Goal: Task Accomplishment & Management: Manage account settings

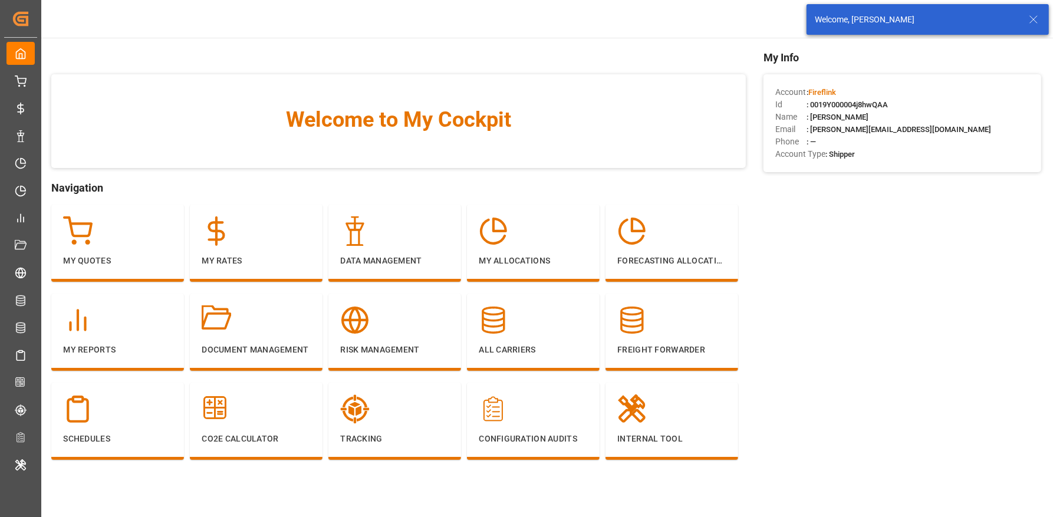
click at [1026, 25] on div "Welcome, anamika sindhu" at bounding box center [921, 20] width 212 height 12
click at [1031, 24] on icon at bounding box center [1033, 19] width 14 height 14
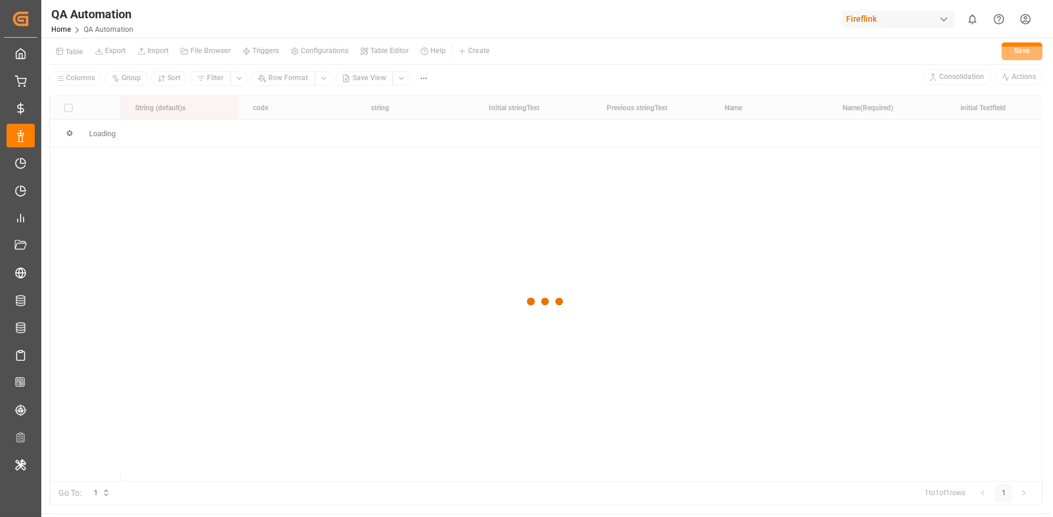
click at [73, 52] on div at bounding box center [545, 302] width 991 height 510
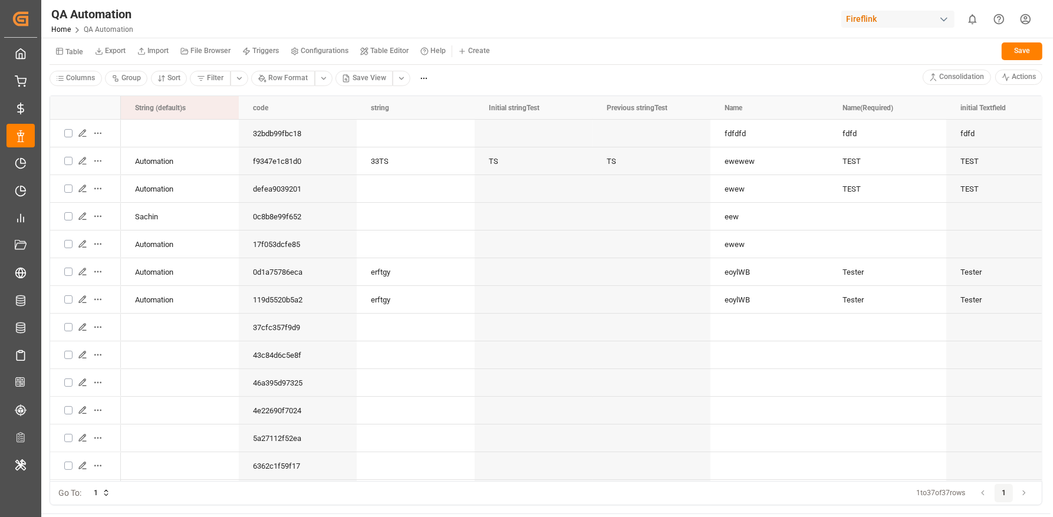
click at [71, 56] on button "Table" at bounding box center [69, 51] width 39 height 21
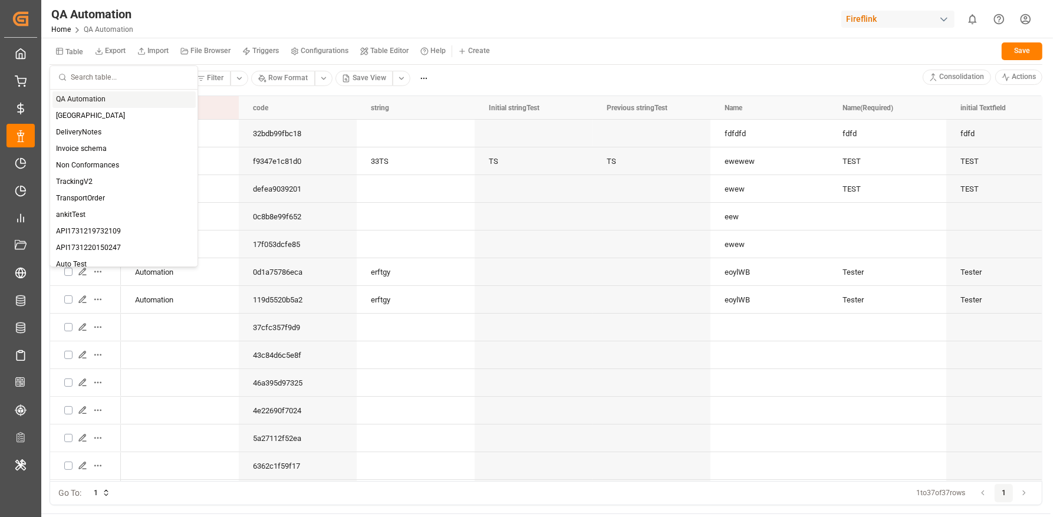
click at [88, 80] on input "text" at bounding box center [130, 77] width 118 height 23
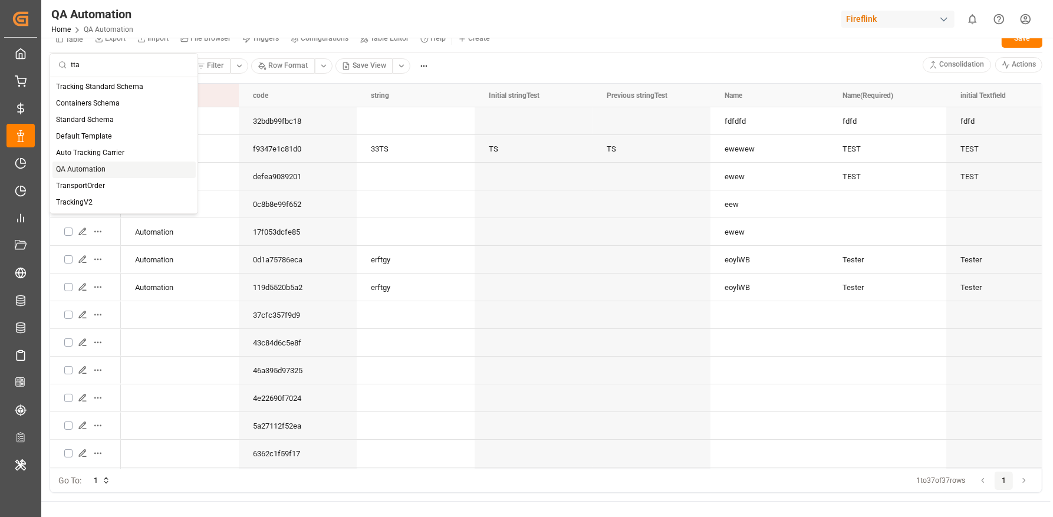
scroll to position [15, 0]
type input "tta"
click at [1024, 24] on html "Created by potrace 1.15, written by Peter Selinger 2001-2017 Created by potrace…" at bounding box center [526, 302] width 1053 height 605
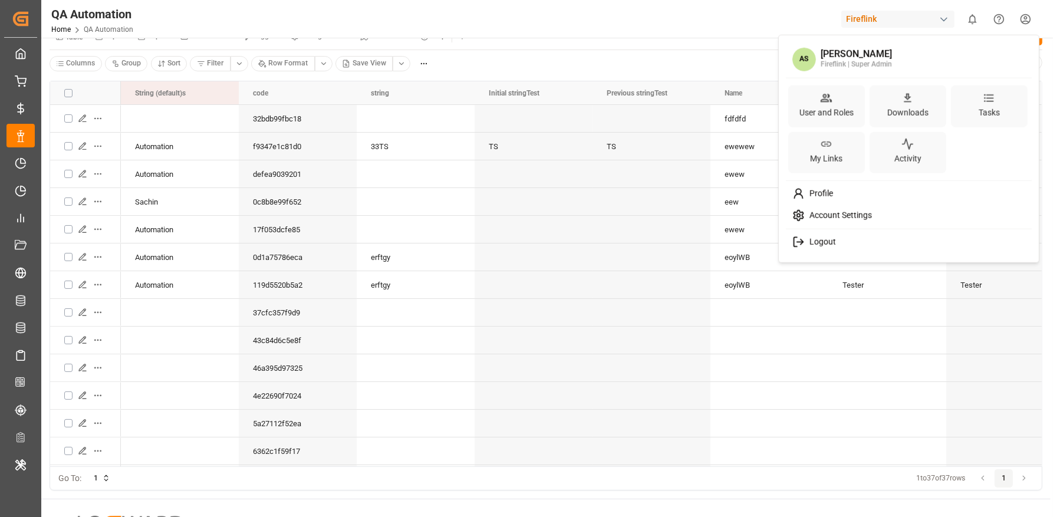
click at [868, 207] on div "Account Settings" at bounding box center [909, 216] width 242 height 22
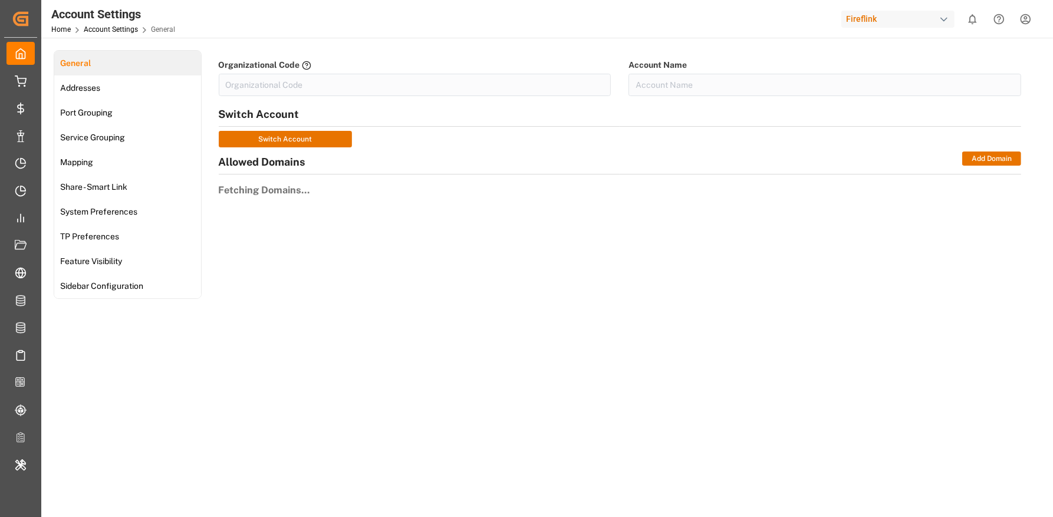
type input "FireFlin-88E9"
type input "Fireflink"
click at [111, 197] on div "Share - Smart Link" at bounding box center [92, 186] width 77 height 25
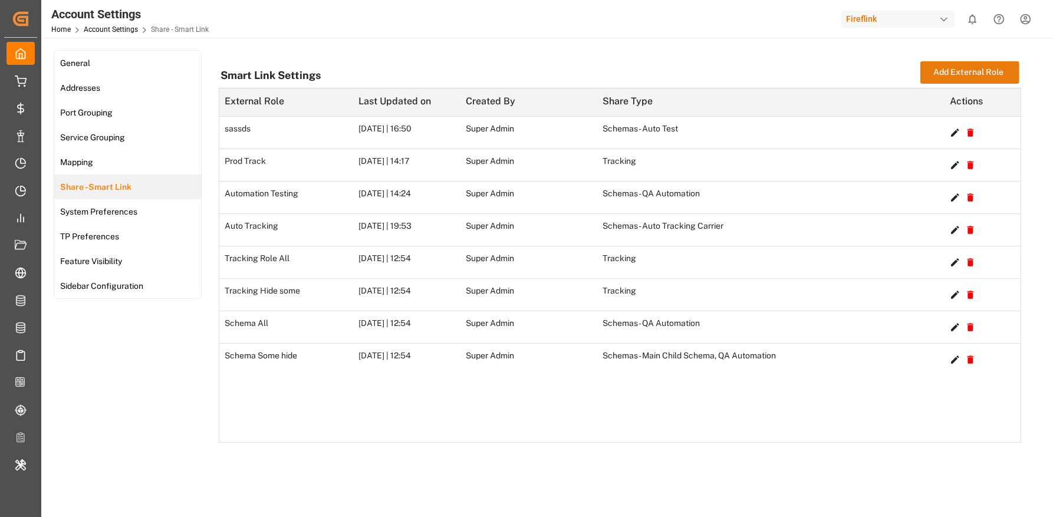
click at [938, 78] on button "Add External Role" at bounding box center [969, 72] width 99 height 22
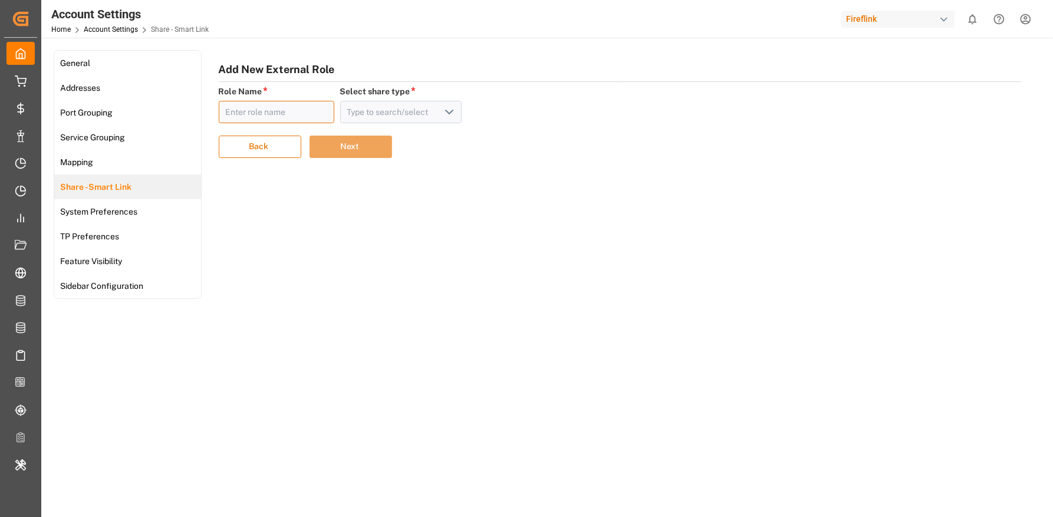
click at [285, 120] on input "text" at bounding box center [277, 112] width 116 height 22
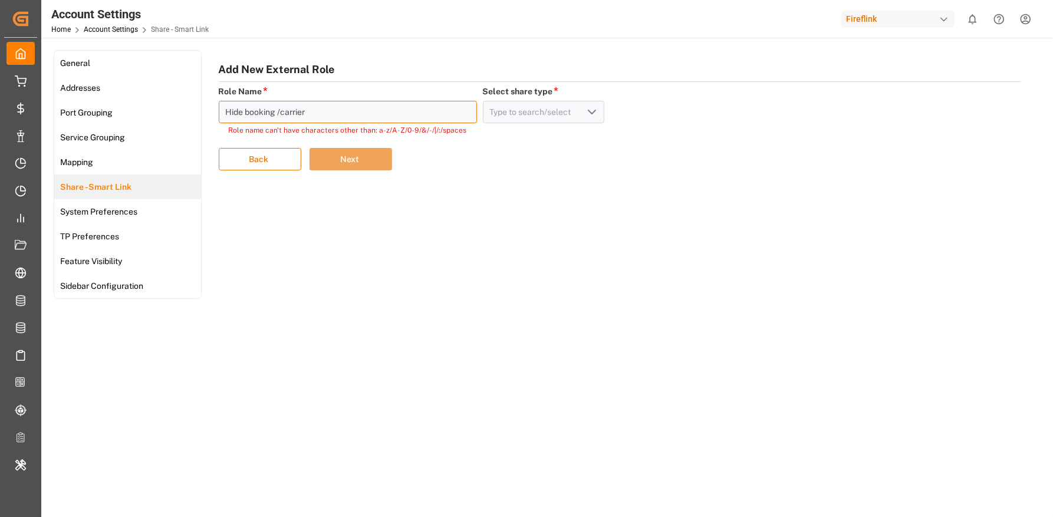
type input "Hide booking /carrier"
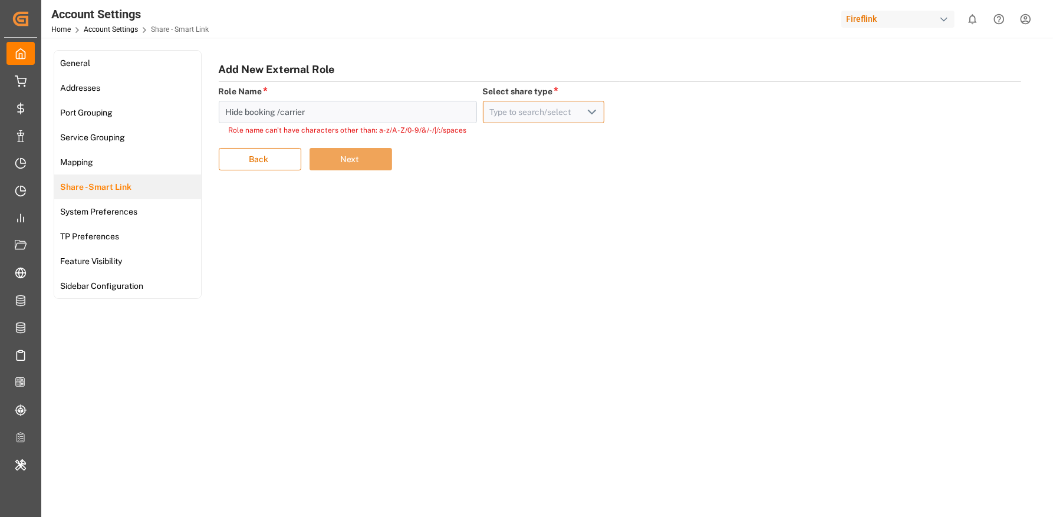
click at [566, 116] on input at bounding box center [544, 112] width 122 height 22
click at [585, 113] on icon "open menu" at bounding box center [592, 112] width 14 height 14
click at [563, 140] on div "Tracking" at bounding box center [543, 138] width 121 height 27
type input "Tracking"
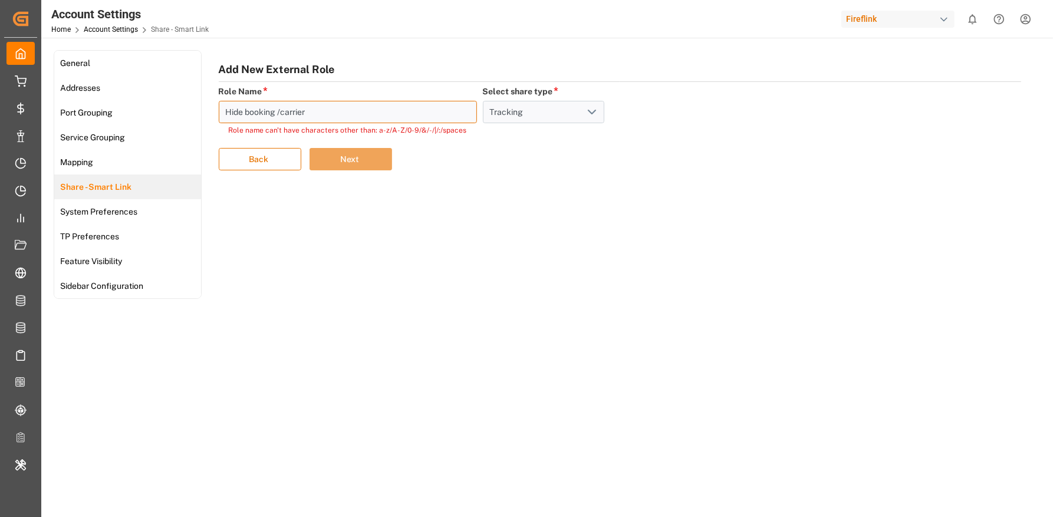
click at [355, 108] on input "Hide booking /carrier" at bounding box center [348, 112] width 258 height 22
click at [282, 111] on input "Hide booking /carrier" at bounding box center [348, 112] width 258 height 22
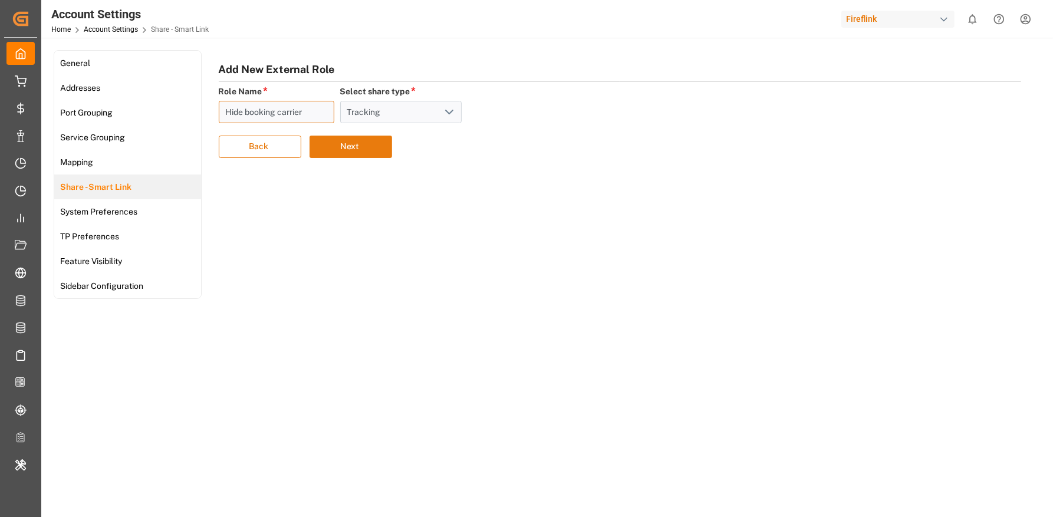
type input "Hide booking carrier"
click at [355, 144] on button "Next" at bounding box center [350, 147] width 83 height 22
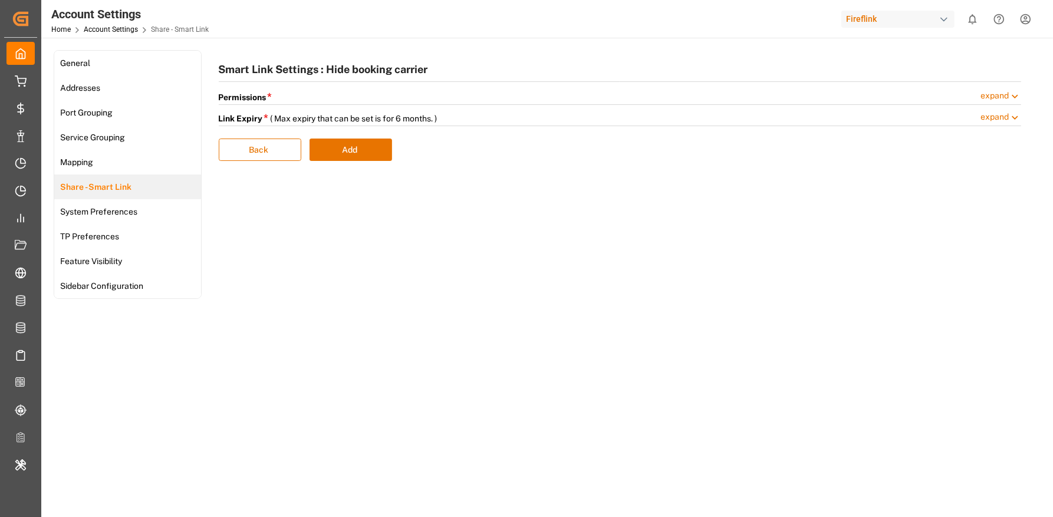
click at [382, 97] on div "Permissions * expand" at bounding box center [620, 97] width 803 height 15
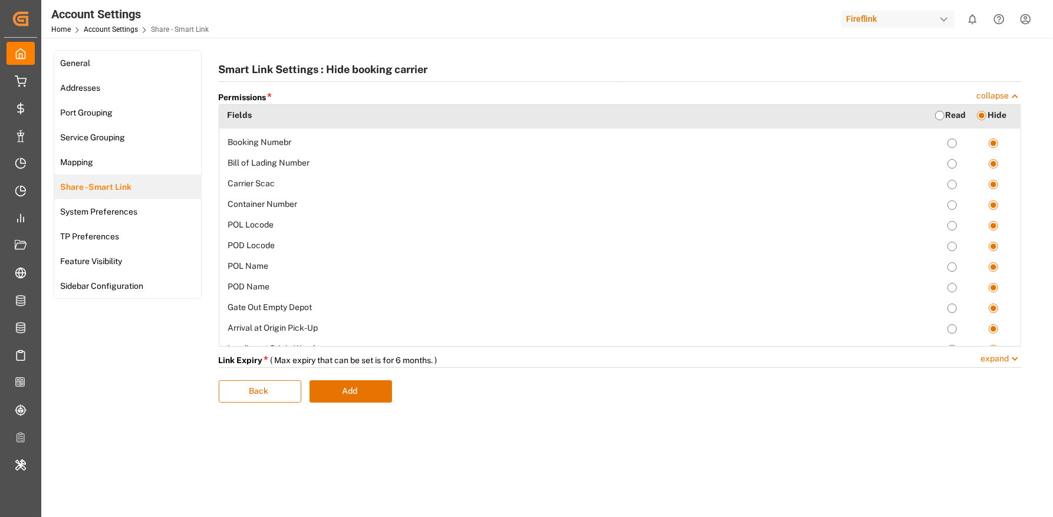
click at [937, 115] on input "radio" at bounding box center [939, 115] width 9 height 9
radio input "true"
radio Numebr-read "true"
radio Number-read "true"
radio Scac-read "true"
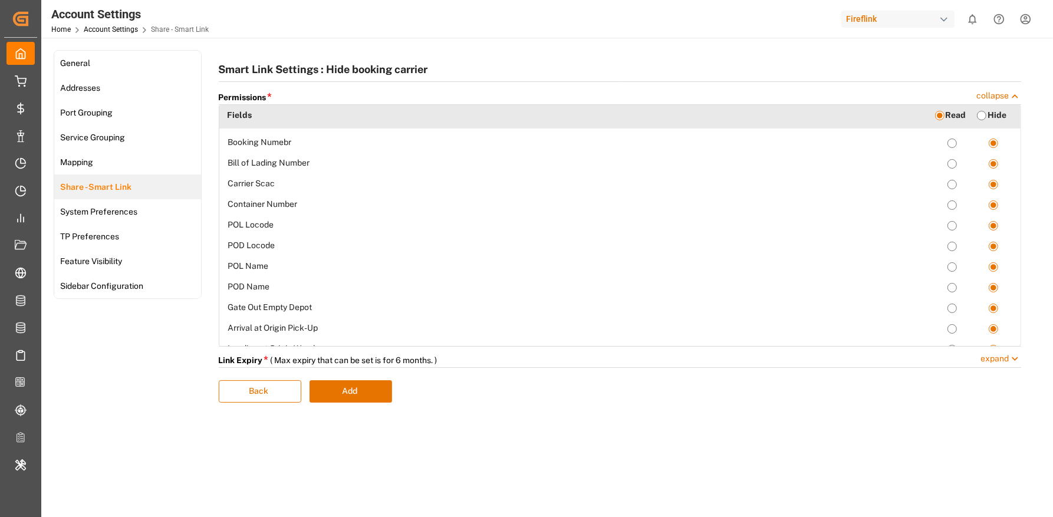
radio Number-read "true"
radio Locode-read "true"
radio Name-read "true"
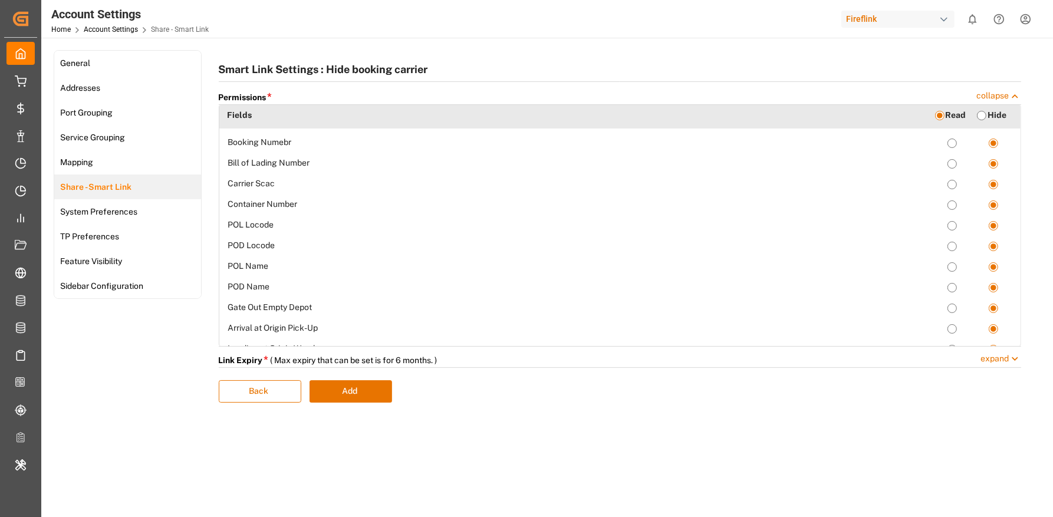
radio Depot-read "true"
radio Pick-Up-read "true"
radio Warehouse-read "true"
radio Loading-read "true"
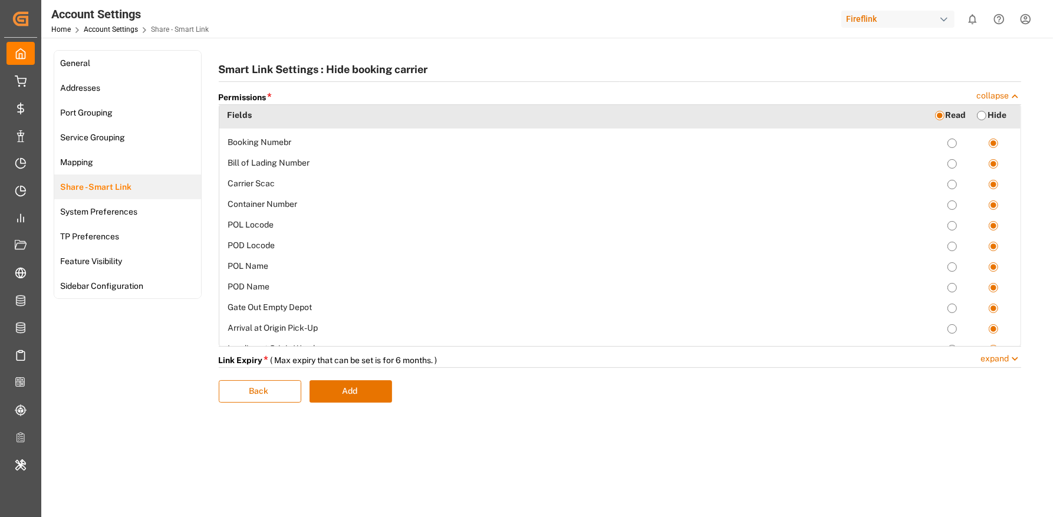
radio Vessel-read "true"
radio Loading-read "true"
radio 1-read "true"
radio 2-read "true"
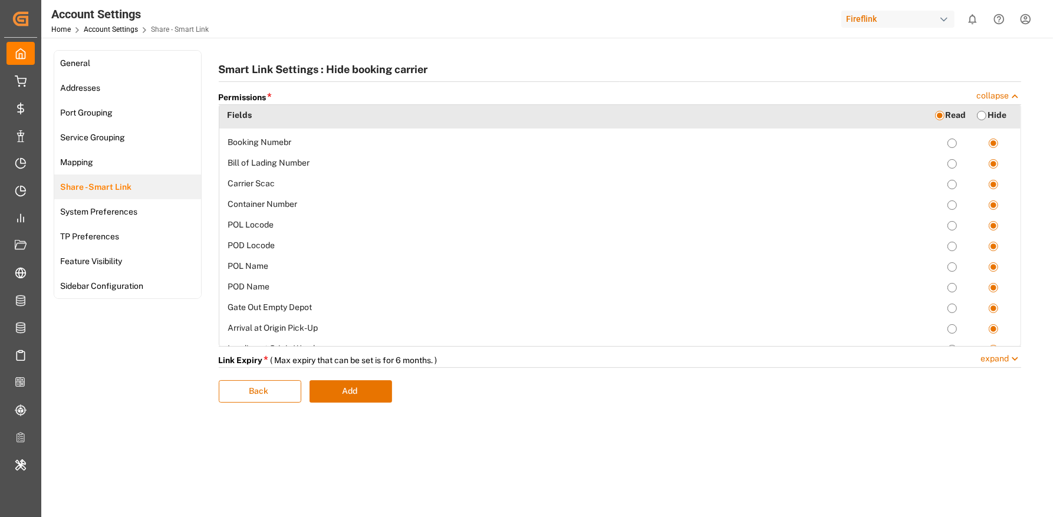
radio 2-read "true"
radio 3-read "true"
radio 4-read "true"
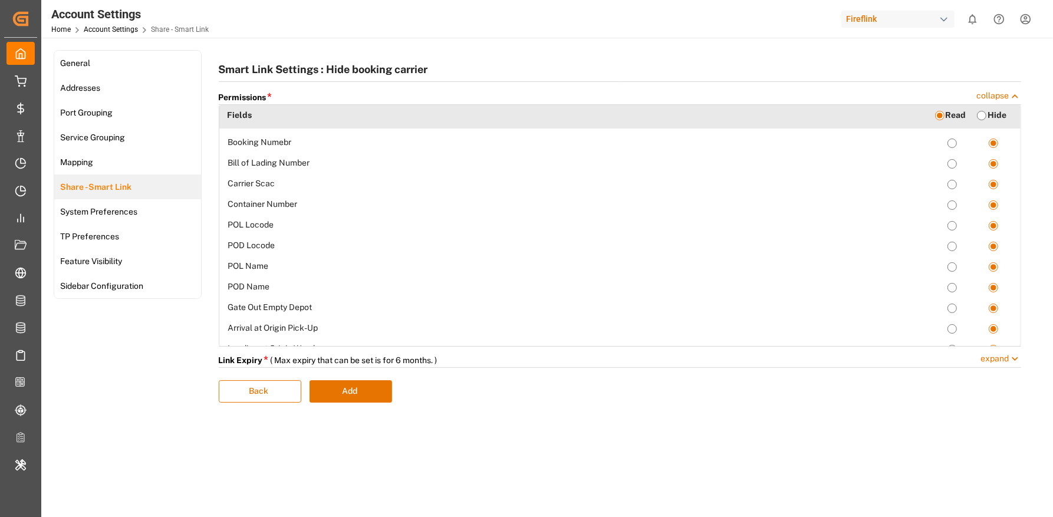
radio Destination-read "true"
radio Warehouse-read "true"
radio Return-read "true"
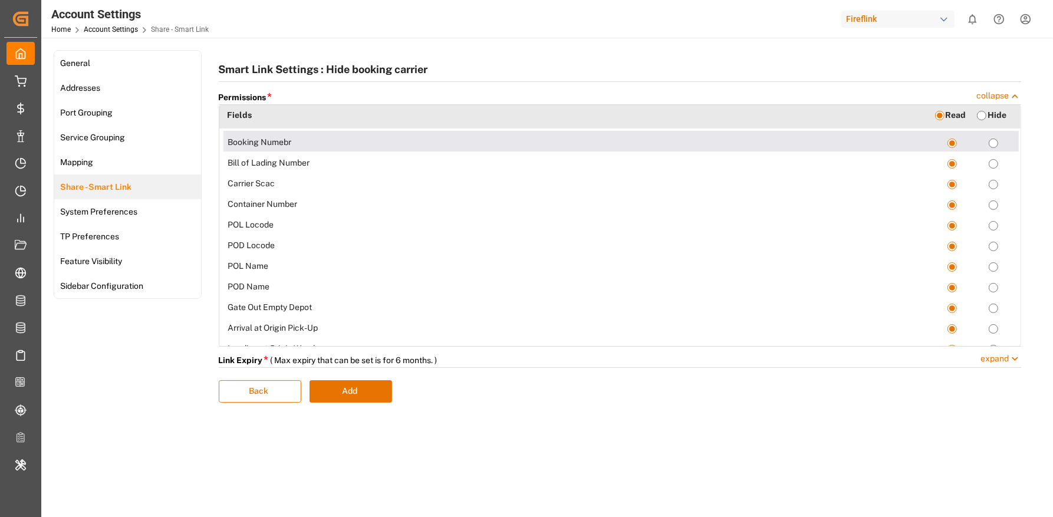
click at [997, 143] on Numebr-hide "radio" at bounding box center [992, 143] width 9 height 9
radio Numebr-hide "true"
radio input "false"
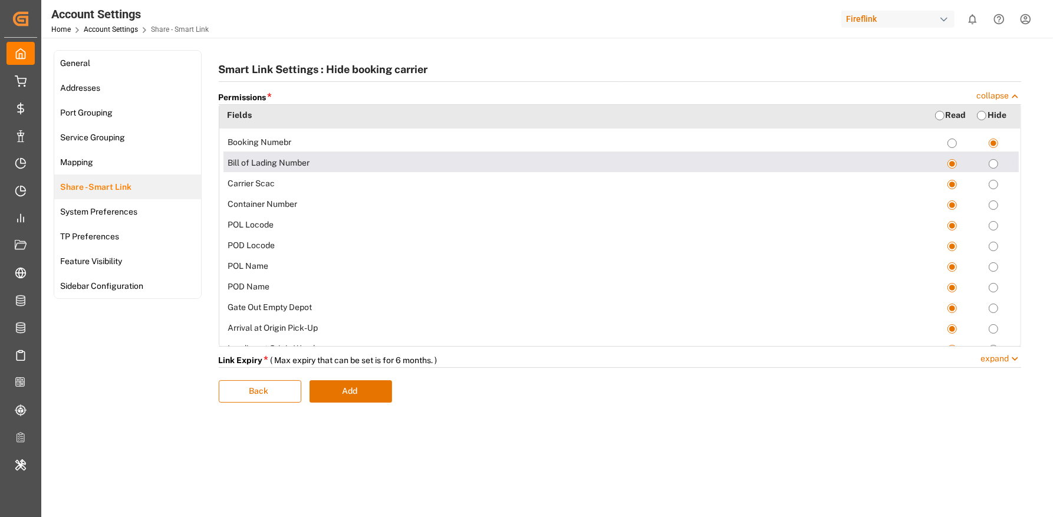
click at [996, 164] on Number-hide "radio" at bounding box center [992, 163] width 9 height 9
radio Number-hide "true"
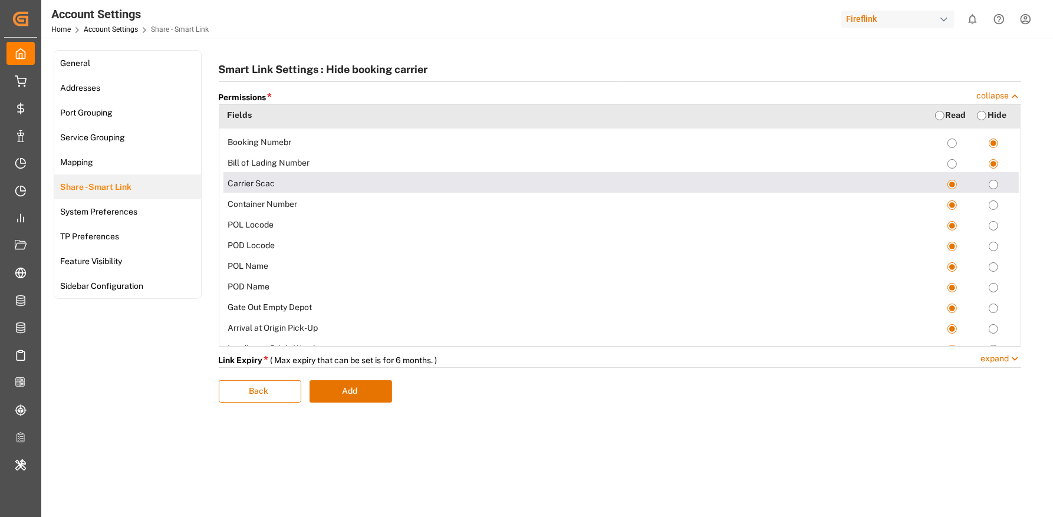
click at [998, 184] on div at bounding box center [993, 185] width 41 height 12
click at [997, 184] on Scac-hide "radio" at bounding box center [992, 184] width 9 height 9
radio Scac-hide "true"
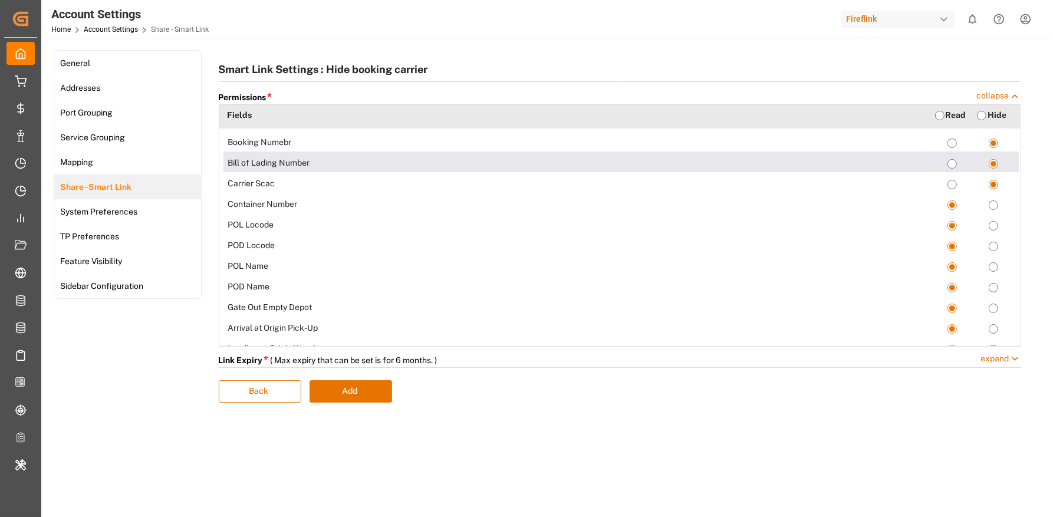
click at [950, 164] on Number-read "radio" at bounding box center [951, 163] width 9 height 9
radio Number-read "true"
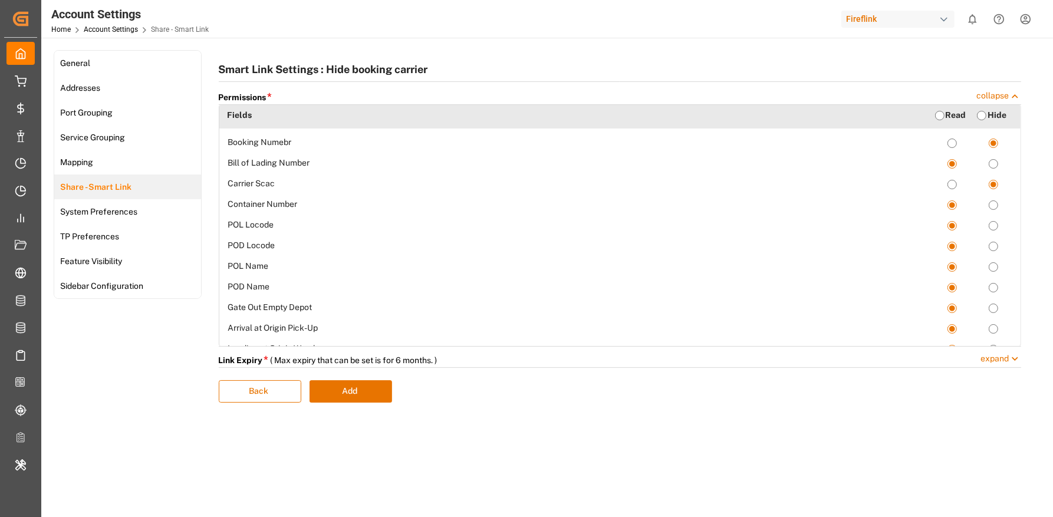
click at [378, 358] on span "( Max expiry that can be set is for 6 months. )" at bounding box center [354, 359] width 167 height 9
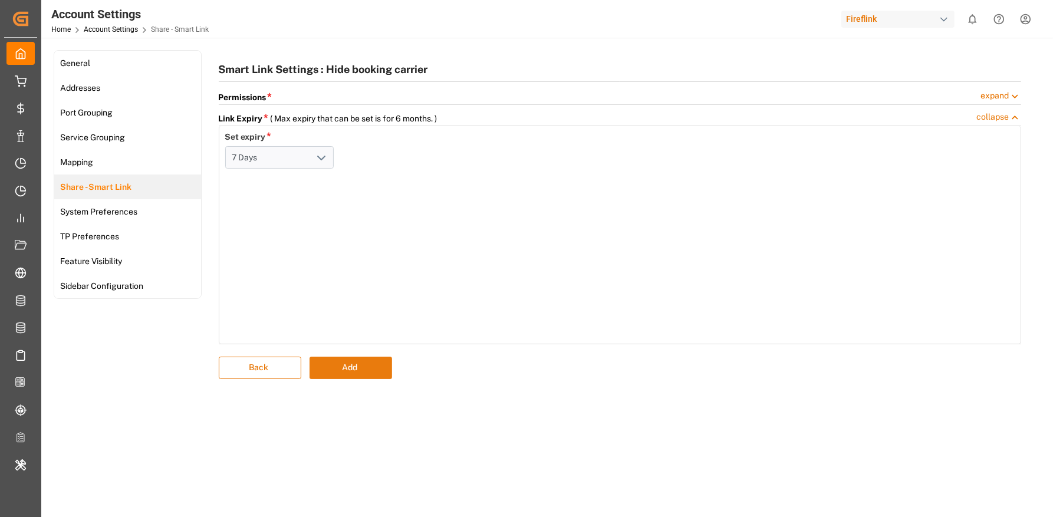
click at [366, 367] on button "Add" at bounding box center [350, 368] width 83 height 22
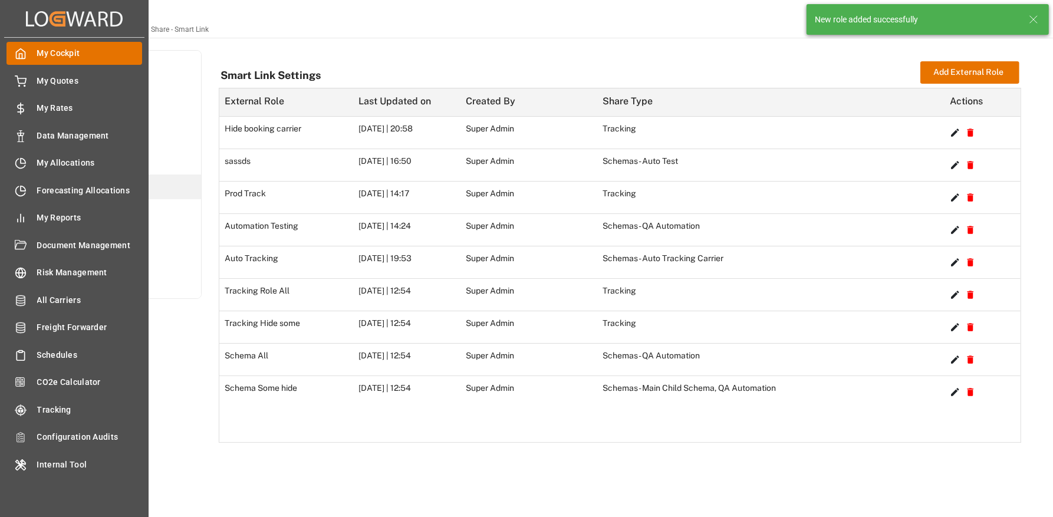
click at [25, 52] on icon at bounding box center [21, 54] width 12 height 12
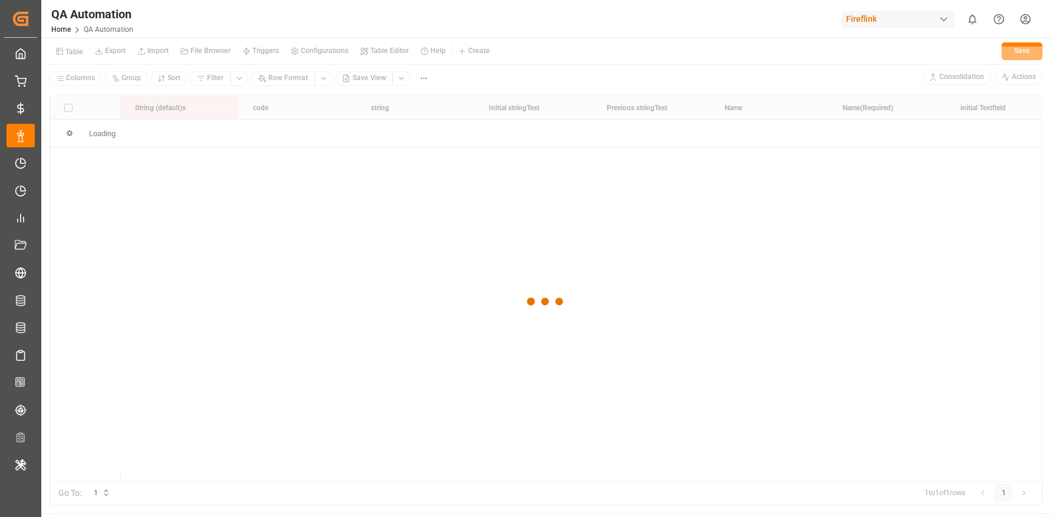
click at [76, 51] on div at bounding box center [545, 302] width 991 height 510
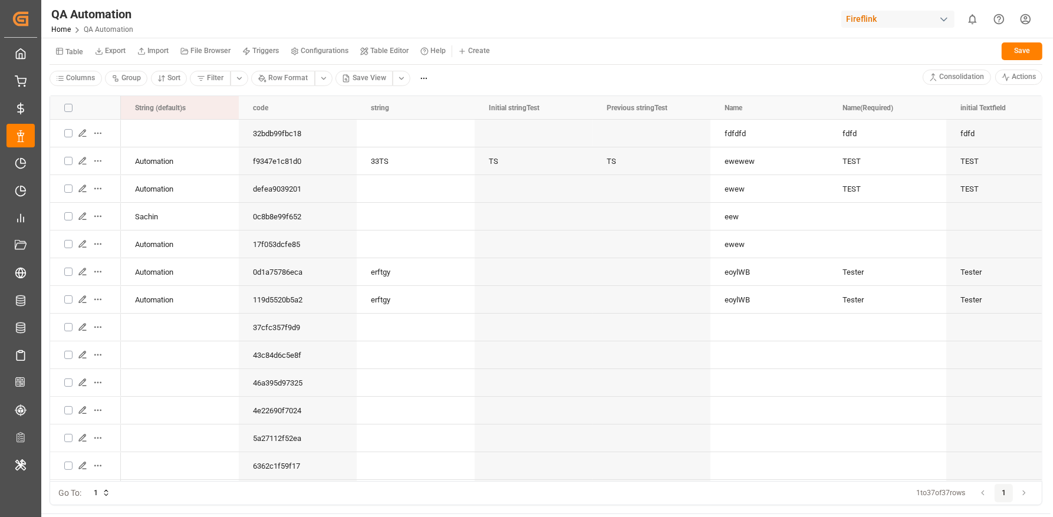
click at [76, 55] on small "Table" at bounding box center [74, 51] width 18 height 7
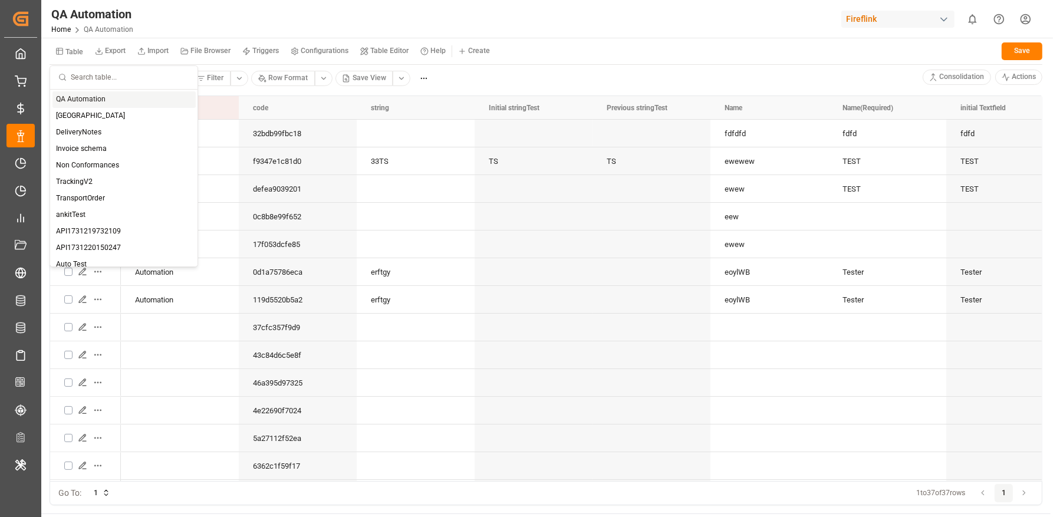
click at [81, 77] on input "text" at bounding box center [130, 77] width 118 height 23
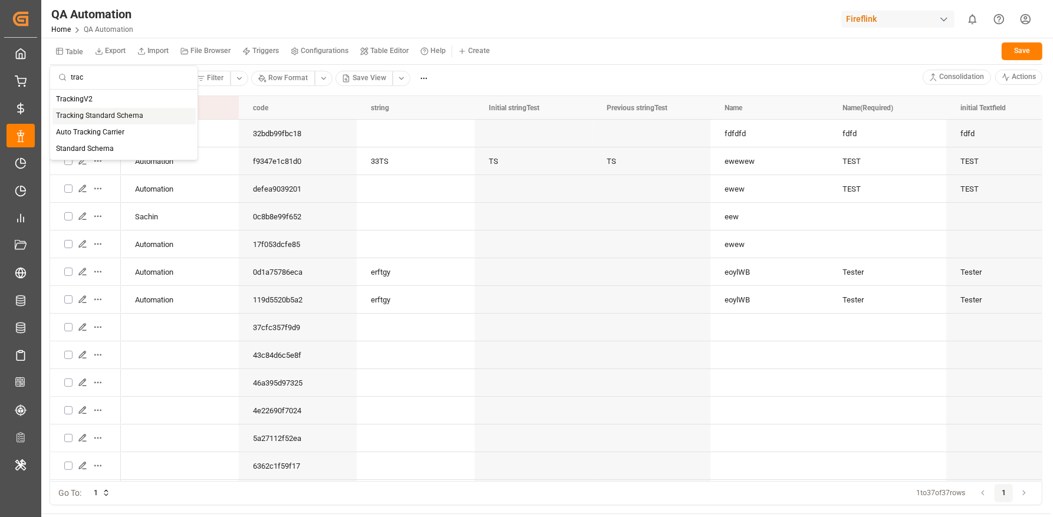
type input "trac"
click at [111, 119] on div "Tracking Standard Schema" at bounding box center [123, 116] width 143 height 17
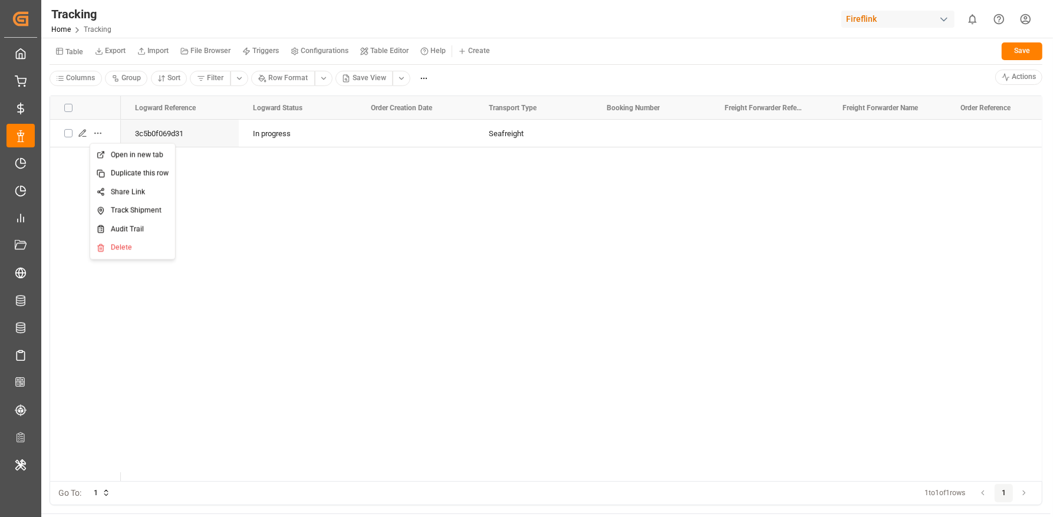
click at [90, 134] on html "Created by potrace 1.15, written by Peter Selinger 2001-2017 Created by potrace…" at bounding box center [526, 302] width 1053 height 605
click at [82, 134] on html "Created by potrace 1.15, written by Peter Selinger 2001-2017 Created by potrace…" at bounding box center [526, 302] width 1053 height 605
click at [82, 134] on icon "Press SPACE to select this row." at bounding box center [82, 132] width 9 height 9
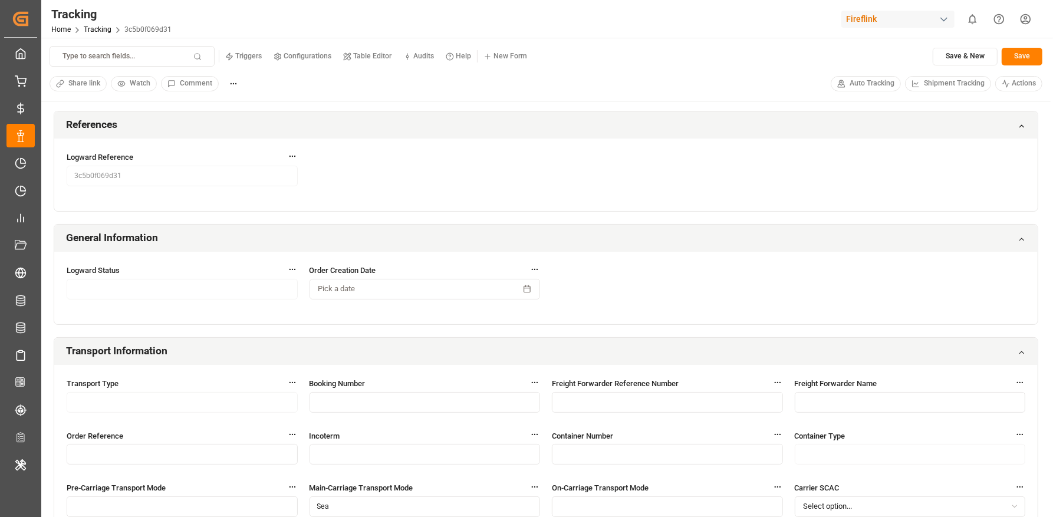
click at [928, 83] on span "Shipment Tracking" at bounding box center [954, 83] width 61 height 11
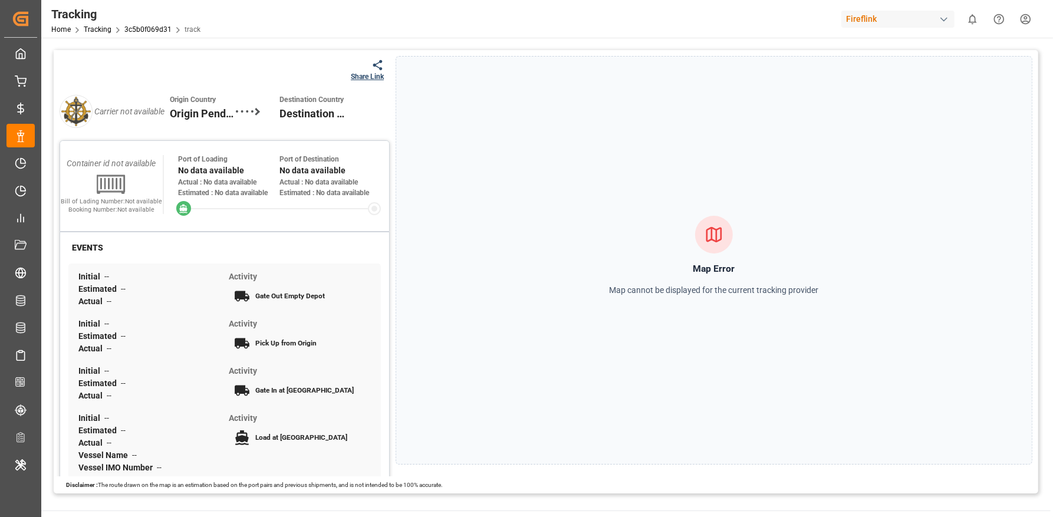
click at [368, 74] on div "Share Link" at bounding box center [367, 76] width 33 height 11
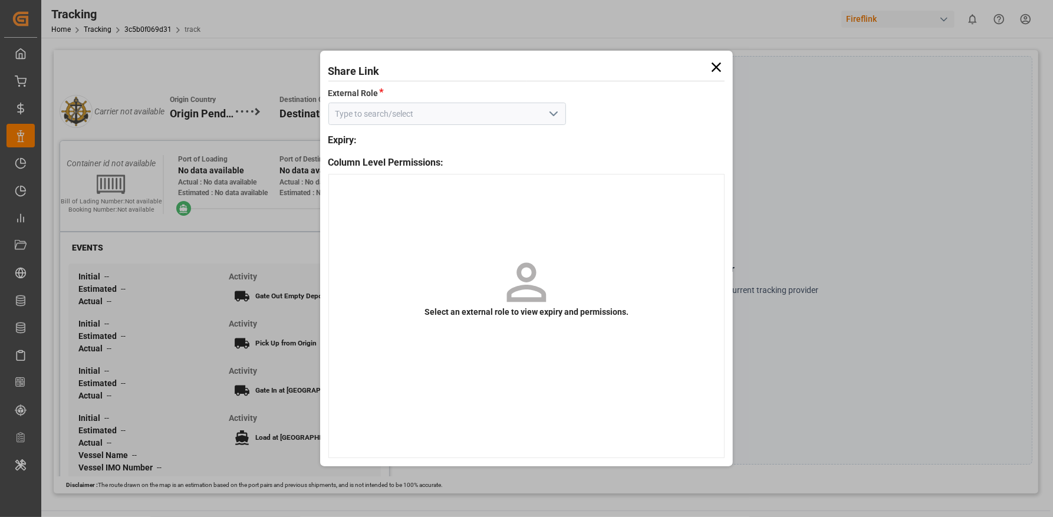
click at [550, 116] on icon "open menu" at bounding box center [553, 114] width 14 height 14
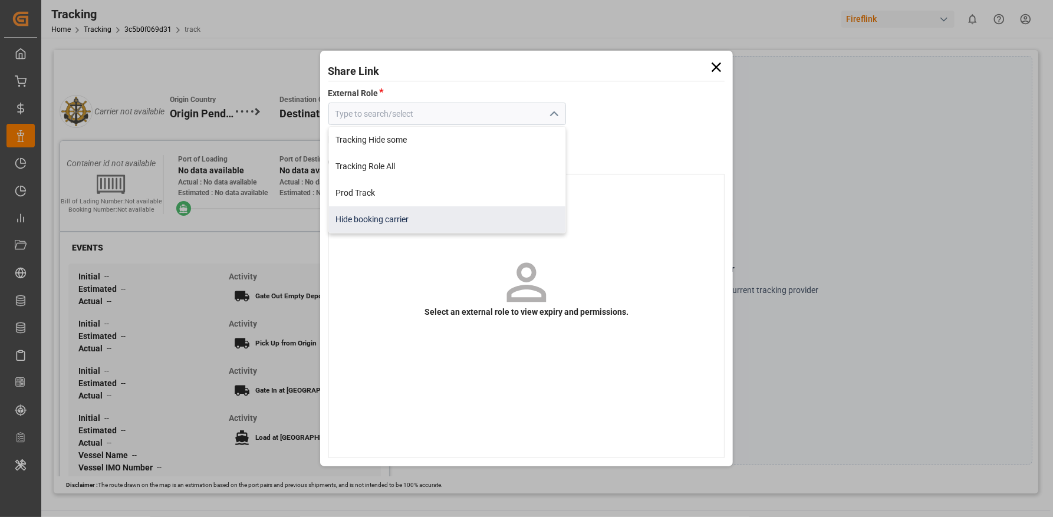
click at [487, 221] on div "Hide booking carrier" at bounding box center [447, 219] width 237 height 27
type input "Hide booking carrier"
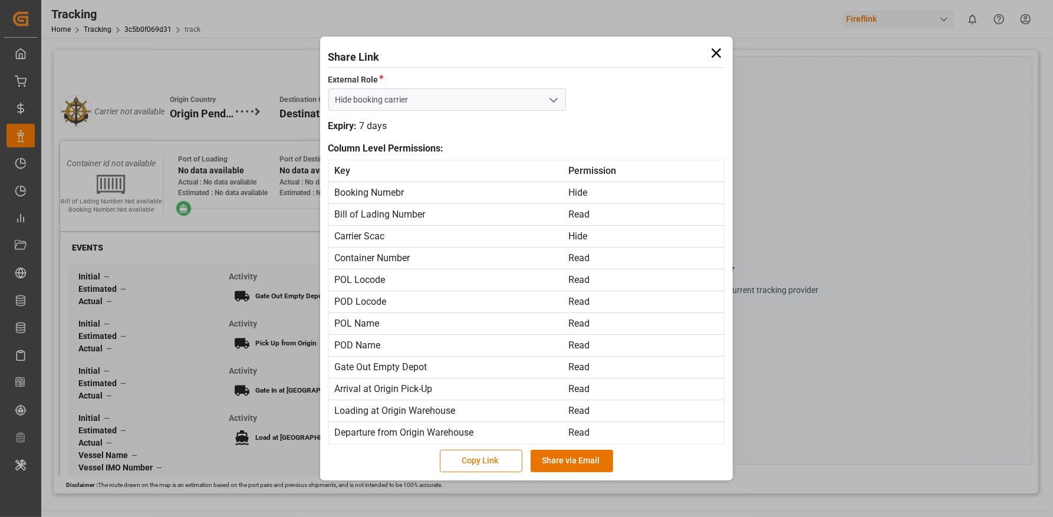
click at [487, 451] on button "Copy Link" at bounding box center [481, 461] width 83 height 22
click at [717, 47] on icon at bounding box center [716, 53] width 17 height 17
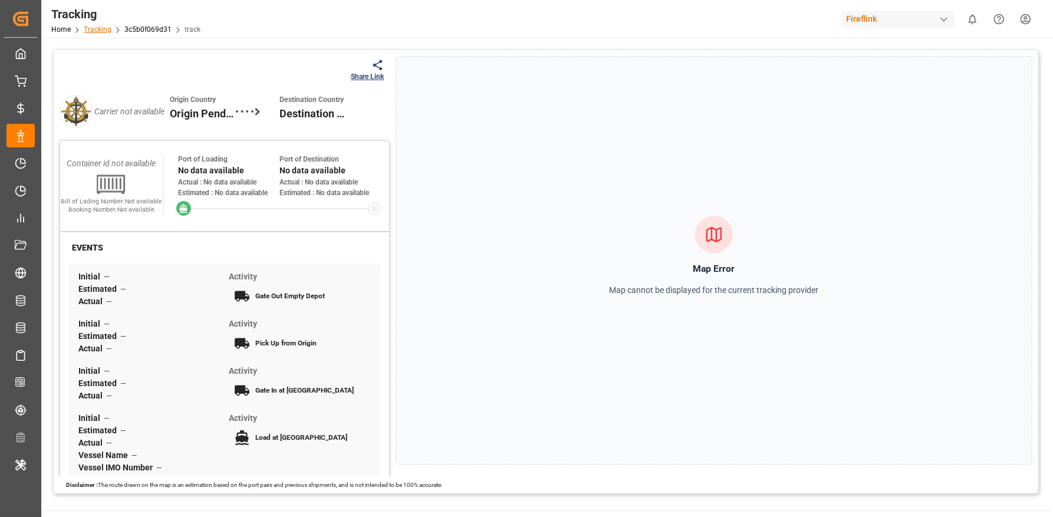
click at [103, 30] on link "Tracking" at bounding box center [98, 29] width 28 height 8
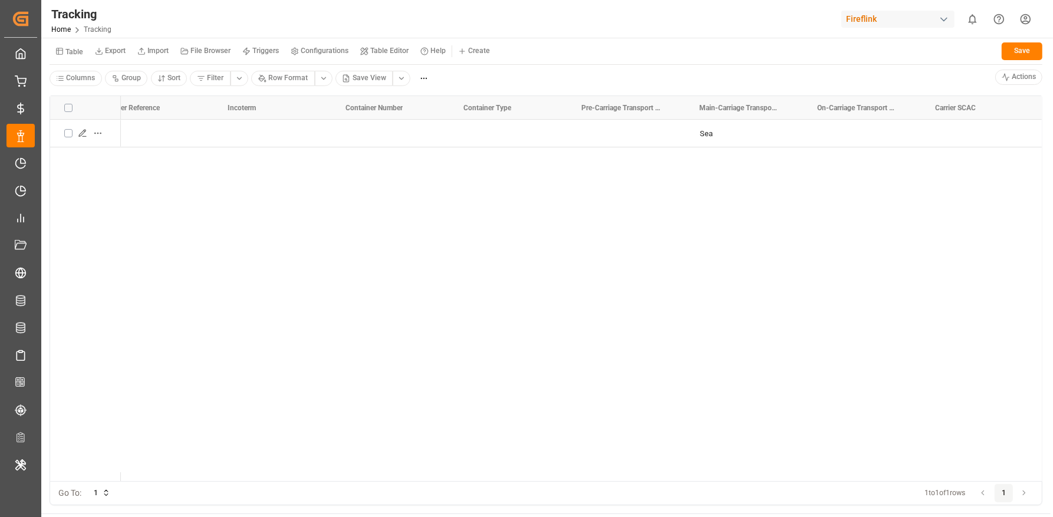
click at [72, 52] on small "Table" at bounding box center [74, 51] width 18 height 7
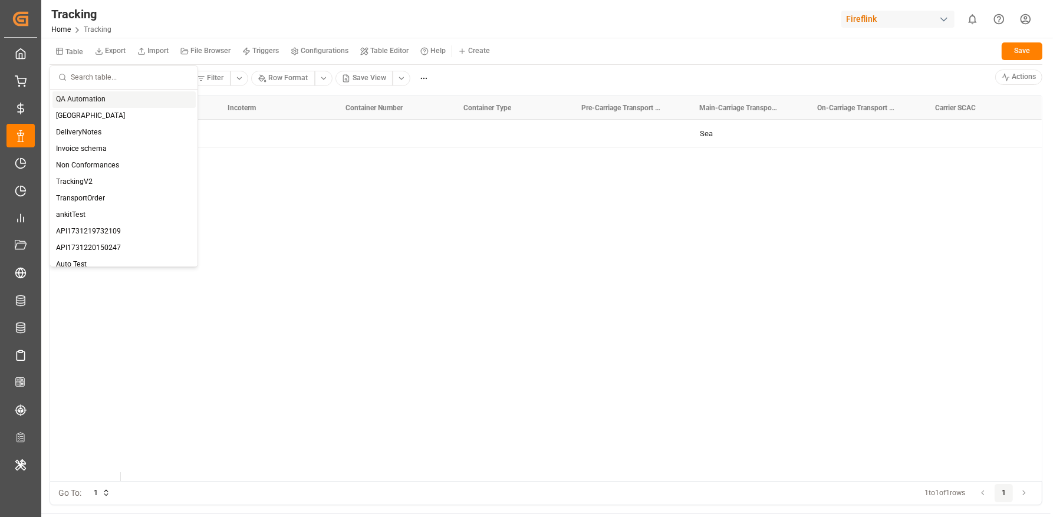
click at [93, 71] on input "text" at bounding box center [130, 77] width 118 height 23
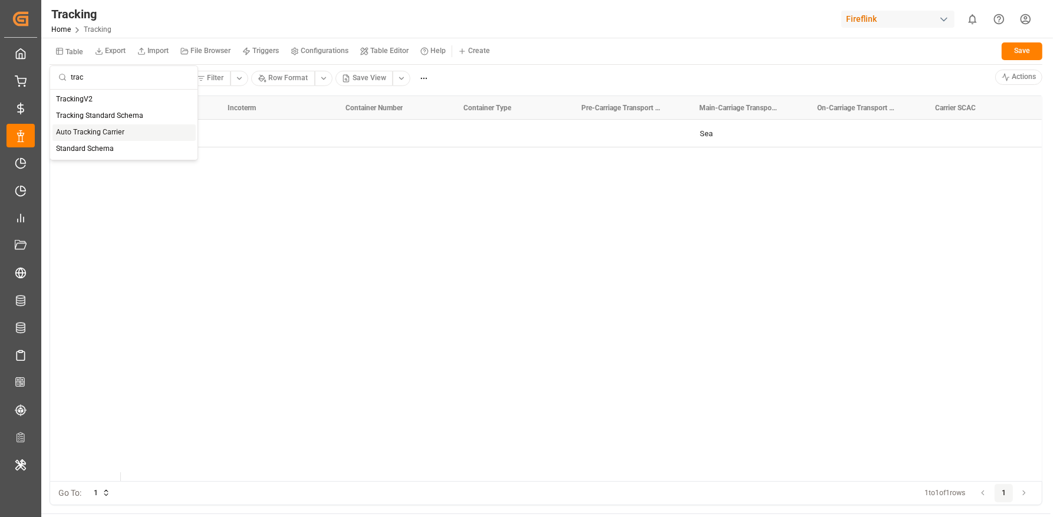
type input "trac"
click at [127, 121] on div "Tracking Standard Schema" at bounding box center [123, 116] width 143 height 17
click at [78, 136] on icon "Press SPACE to select this row." at bounding box center [82, 132] width 9 height 9
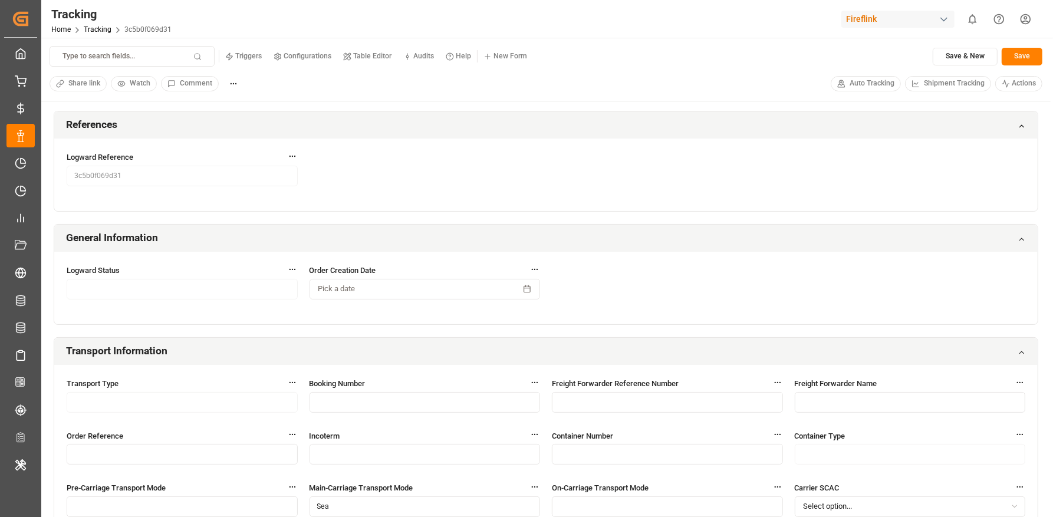
click at [94, 57] on p "Type to search fields..." at bounding box center [98, 56] width 72 height 11
type input "pol"
click at [98, 93] on div "POL Name Go to port • pol" at bounding box center [123, 105] width 143 height 29
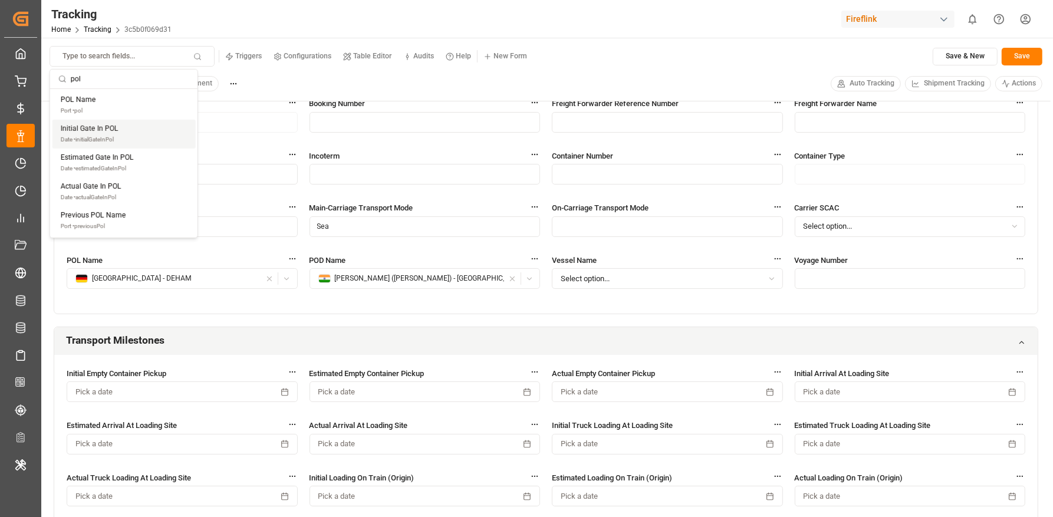
click at [951, 80] on span "Shipment Tracking" at bounding box center [954, 83] width 61 height 11
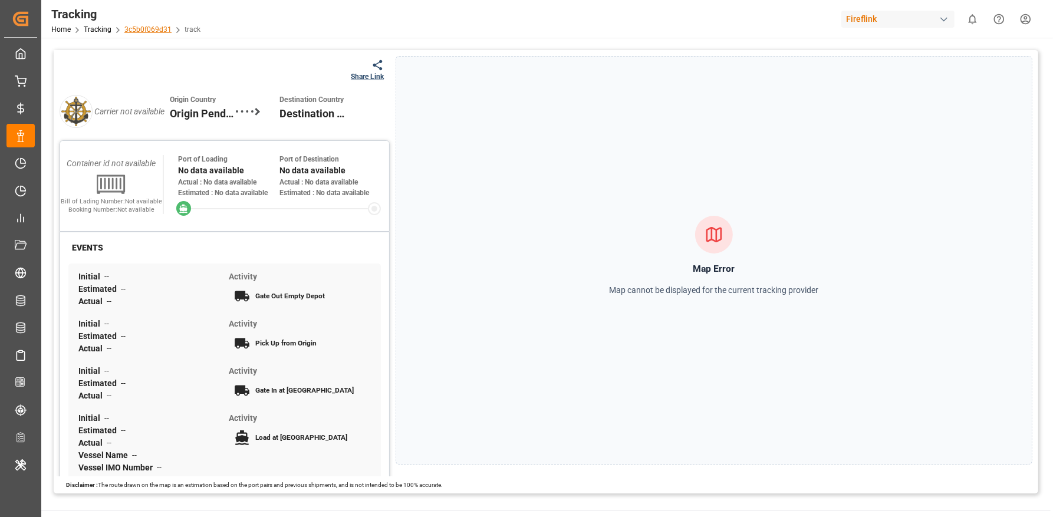
click at [128, 32] on link "3c5b0f069d31" at bounding box center [147, 29] width 47 height 8
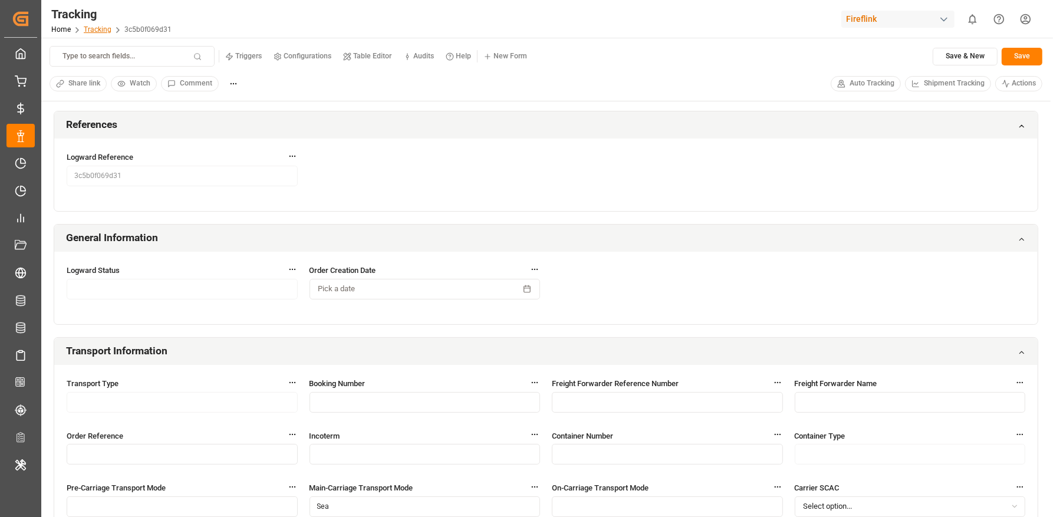
click at [101, 31] on link "Tracking" at bounding box center [98, 29] width 28 height 8
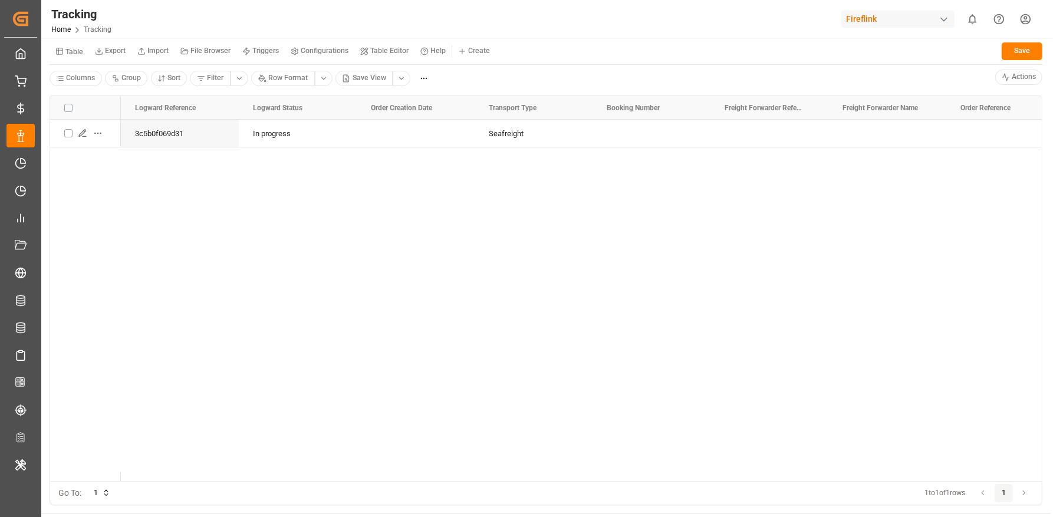
click at [73, 56] on button "Table" at bounding box center [69, 51] width 39 height 21
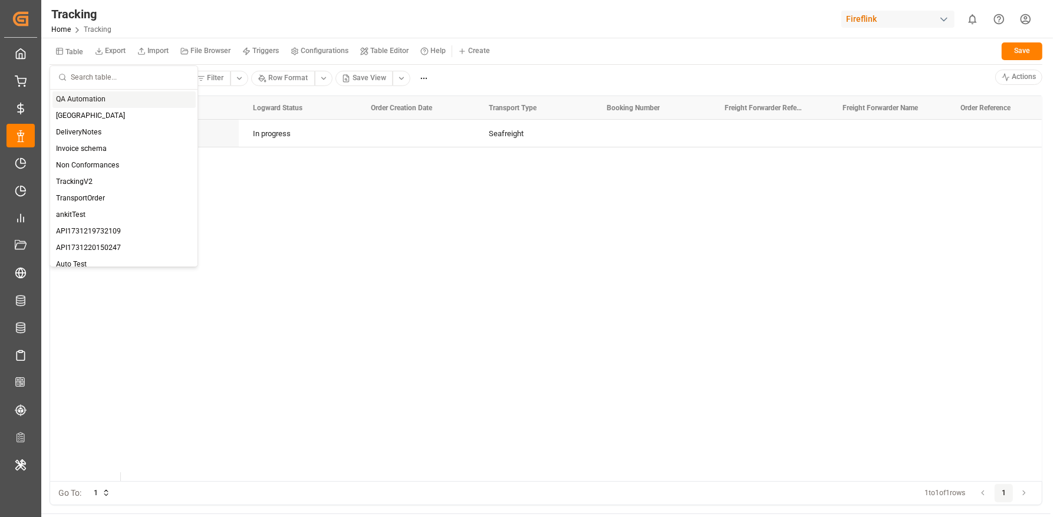
click at [90, 73] on input "text" at bounding box center [130, 77] width 118 height 23
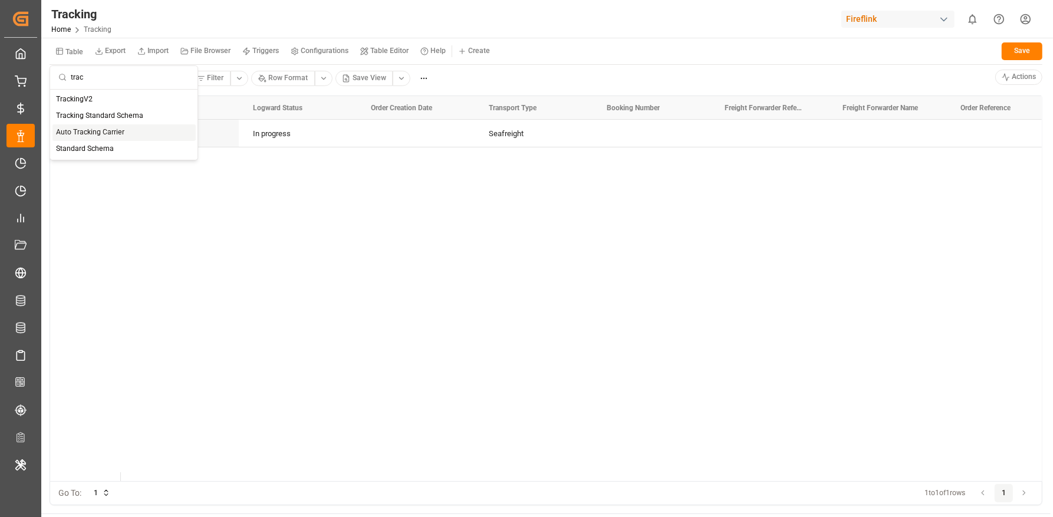
type input "trac"
click at [139, 131] on div "Auto Tracking Carrier" at bounding box center [123, 132] width 143 height 17
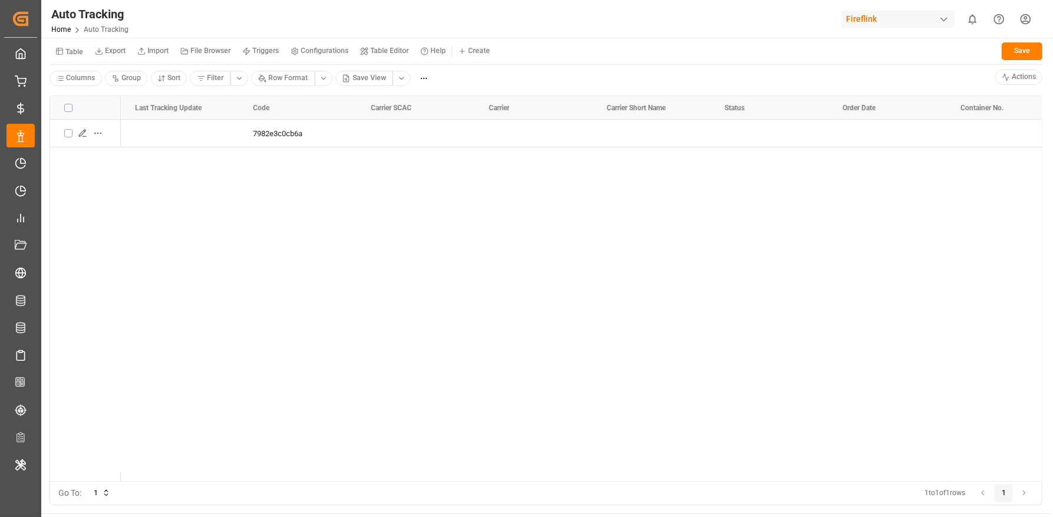
click at [74, 55] on button "Table" at bounding box center [69, 51] width 39 height 21
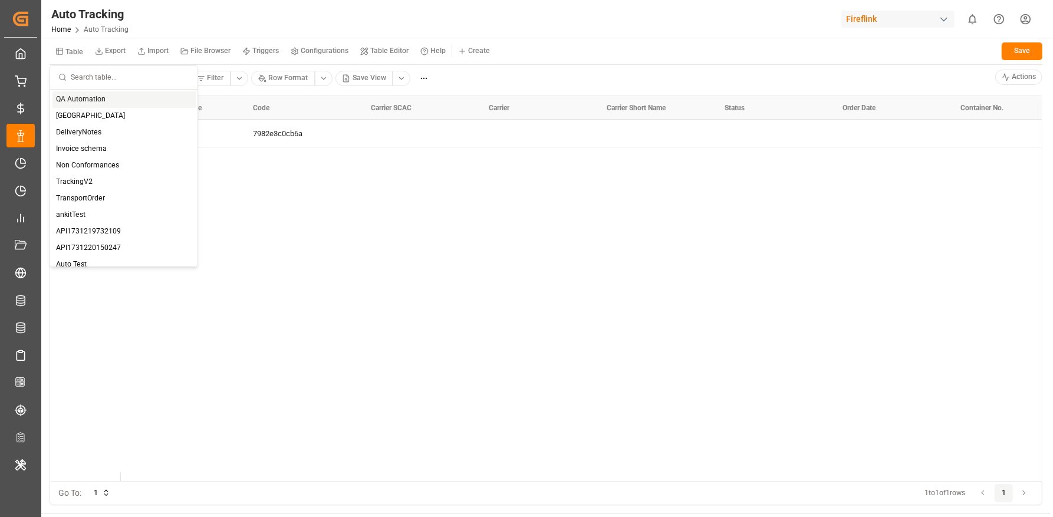
click at [87, 78] on input "text" at bounding box center [130, 77] width 118 height 23
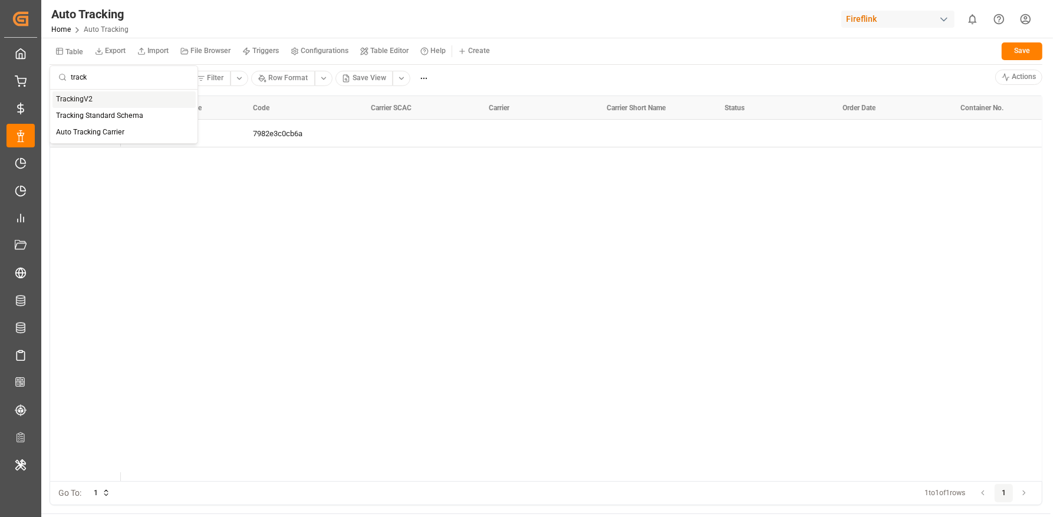
type input "track"
click at [94, 100] on div "TrackingV2" at bounding box center [123, 99] width 143 height 17
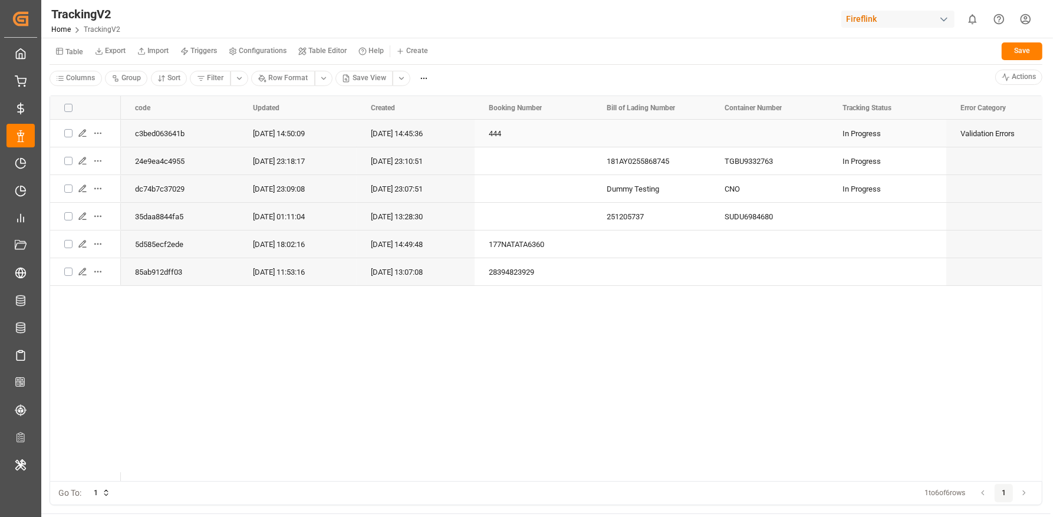
click at [85, 128] on icon "Press SPACE to select this row." at bounding box center [82, 132] width 9 height 9
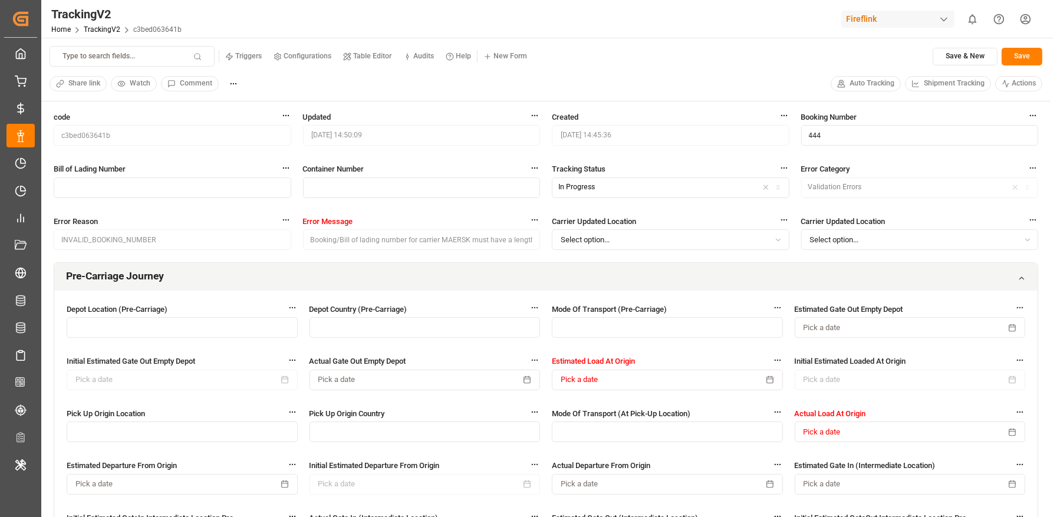
click at [934, 82] on span "Shipment Tracking" at bounding box center [954, 83] width 61 height 11
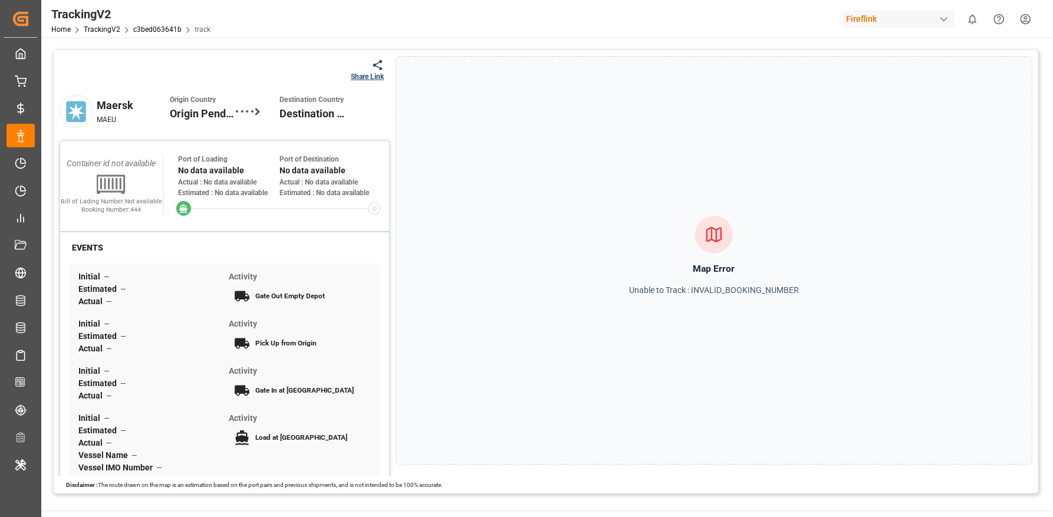
click at [364, 80] on div "Share Link" at bounding box center [367, 76] width 33 height 11
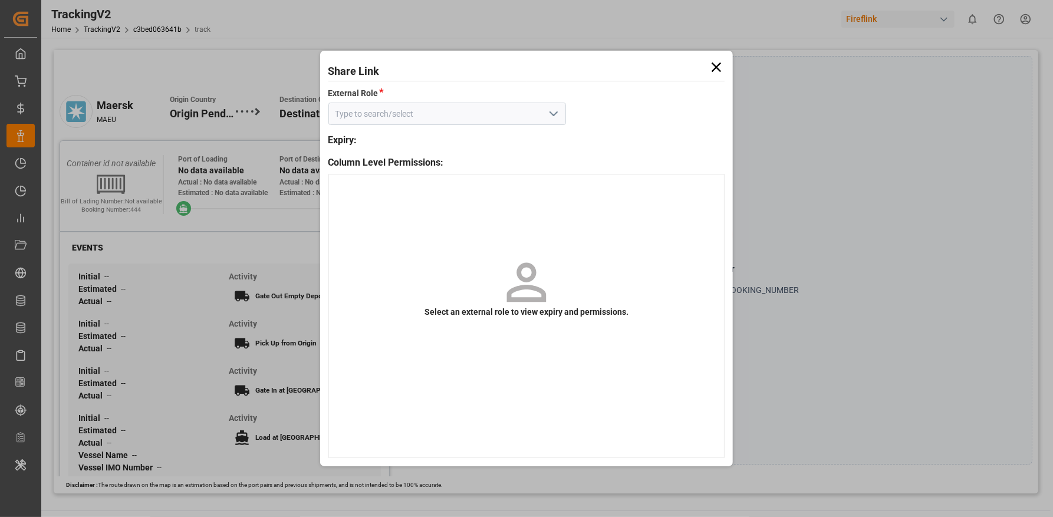
click at [567, 108] on div at bounding box center [447, 114] width 256 height 22
click at [559, 108] on icon "open menu" at bounding box center [553, 114] width 14 height 14
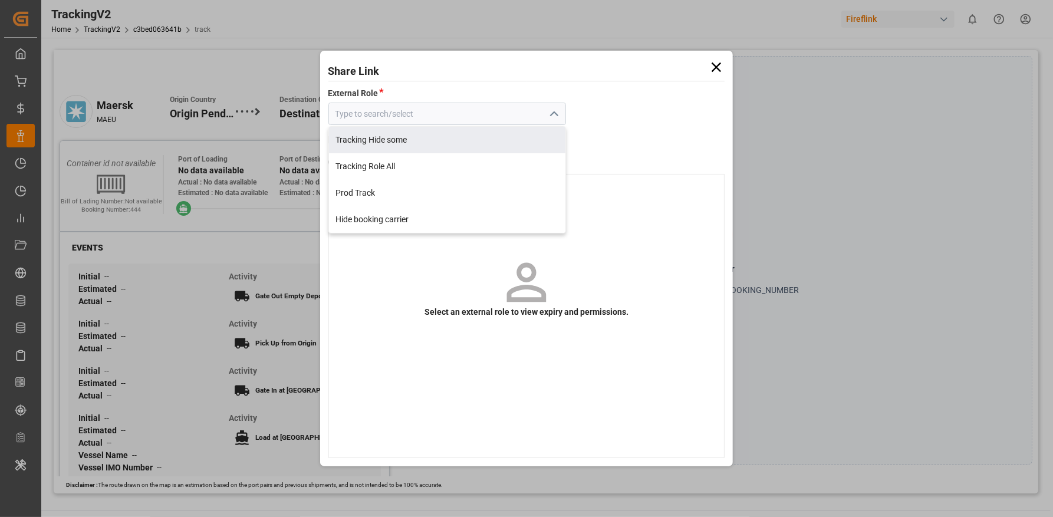
click at [721, 66] on icon at bounding box center [716, 67] width 17 height 17
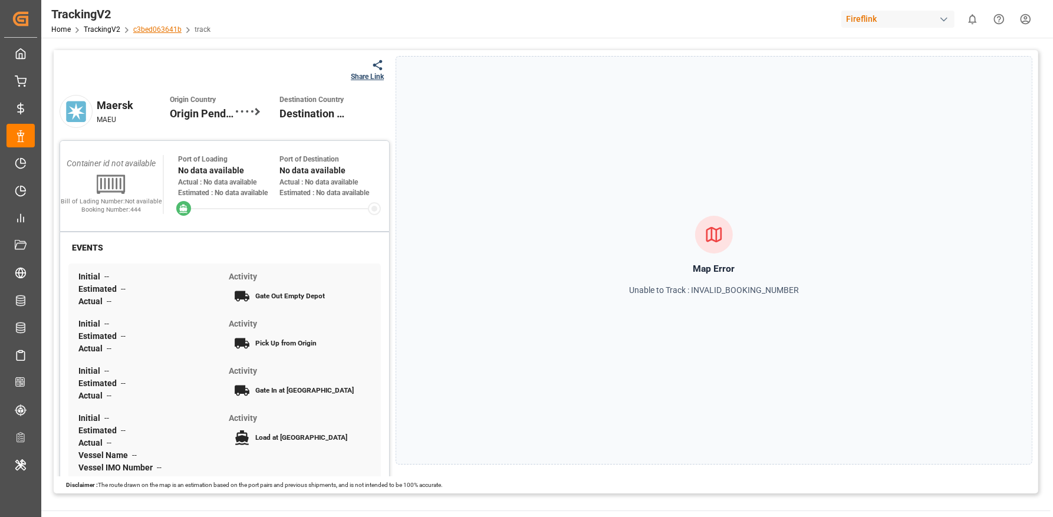
click at [152, 27] on link "c3bed063641b" at bounding box center [157, 29] width 48 height 8
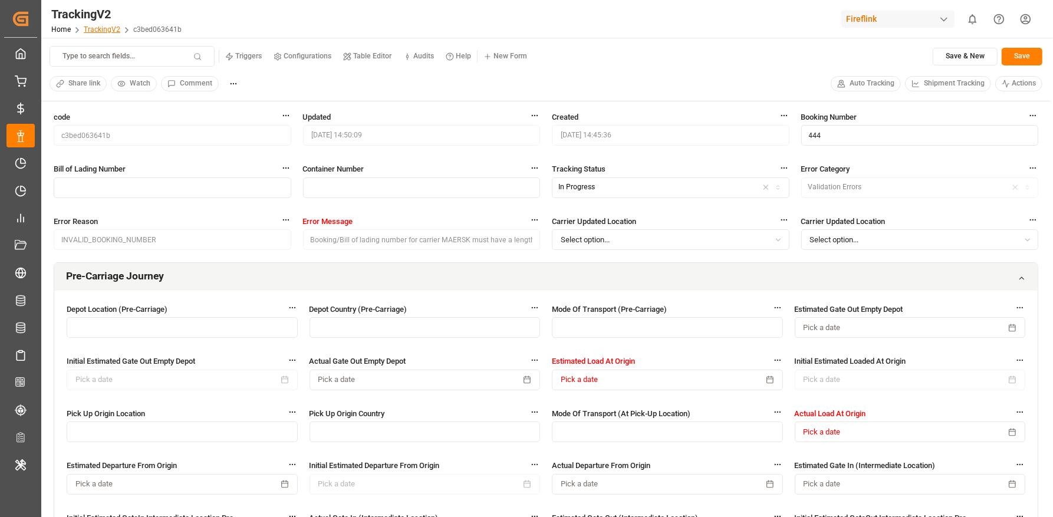
click at [107, 31] on link "TrackingV2" at bounding box center [102, 29] width 37 height 8
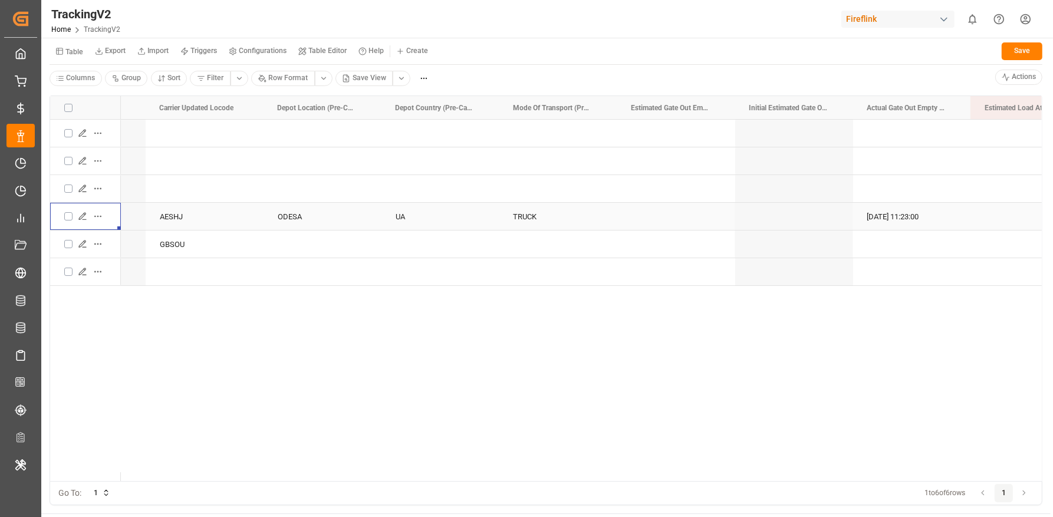
click at [85, 215] on icon "Press SPACE to select this row." at bounding box center [82, 216] width 9 height 9
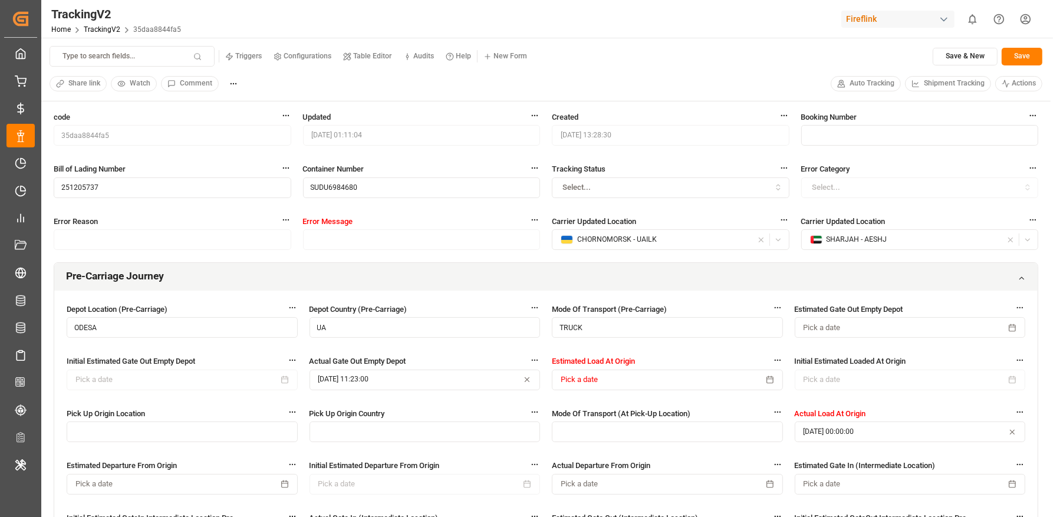
click at [937, 82] on span "Shipment Tracking" at bounding box center [954, 83] width 61 height 11
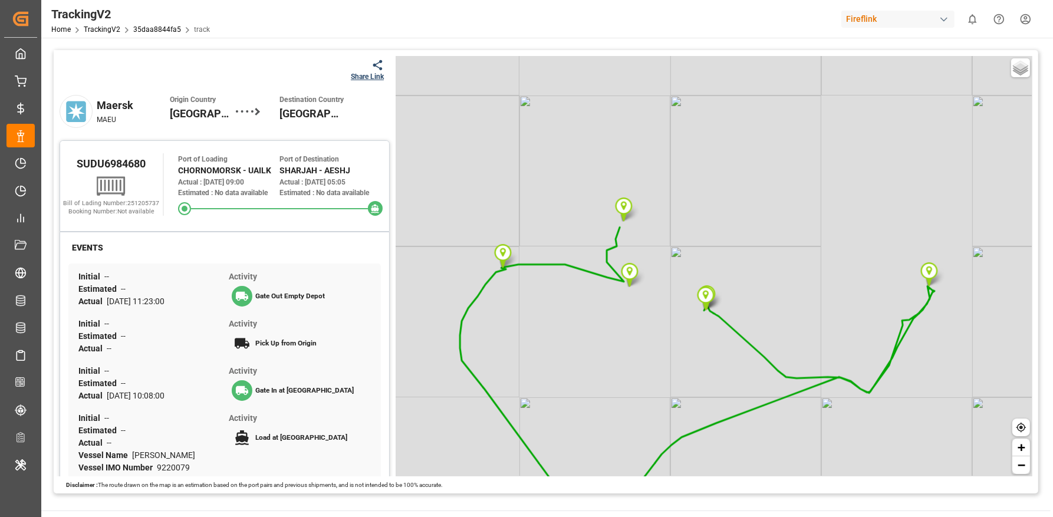
click at [376, 78] on div "Share Link" at bounding box center [367, 76] width 33 height 11
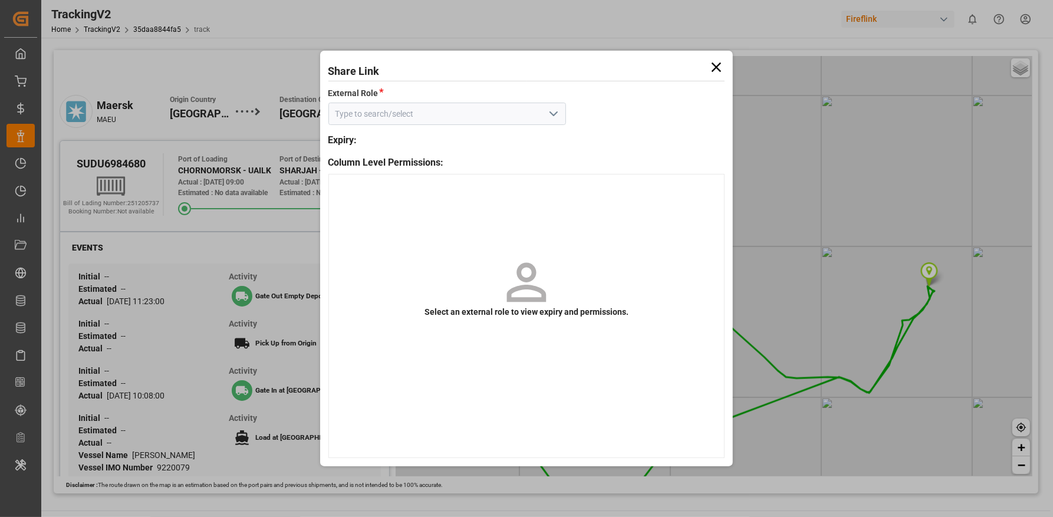
click at [551, 122] on button "open menu" at bounding box center [553, 114] width 18 height 18
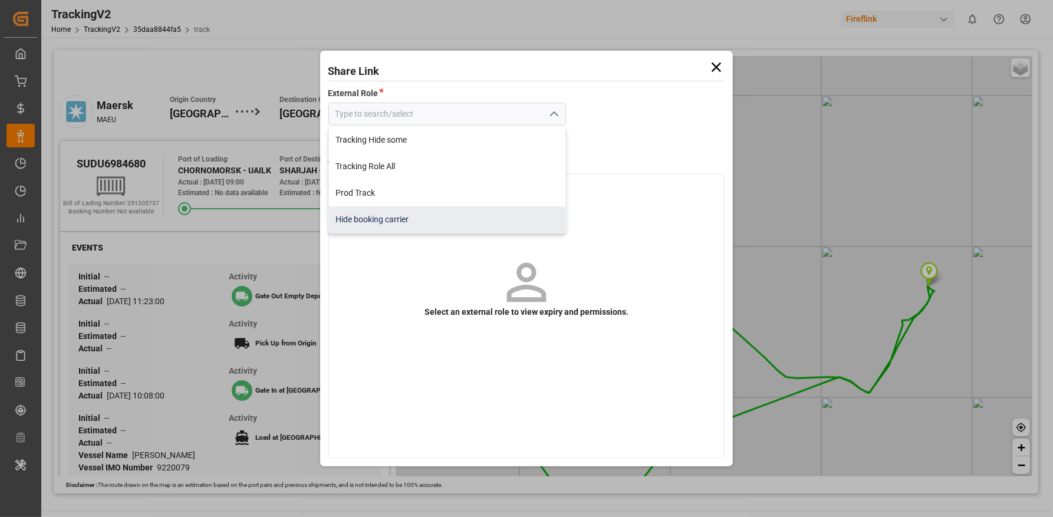
click at [473, 216] on div "Hide booking carrier" at bounding box center [447, 219] width 237 height 27
type input "Hide booking carrier"
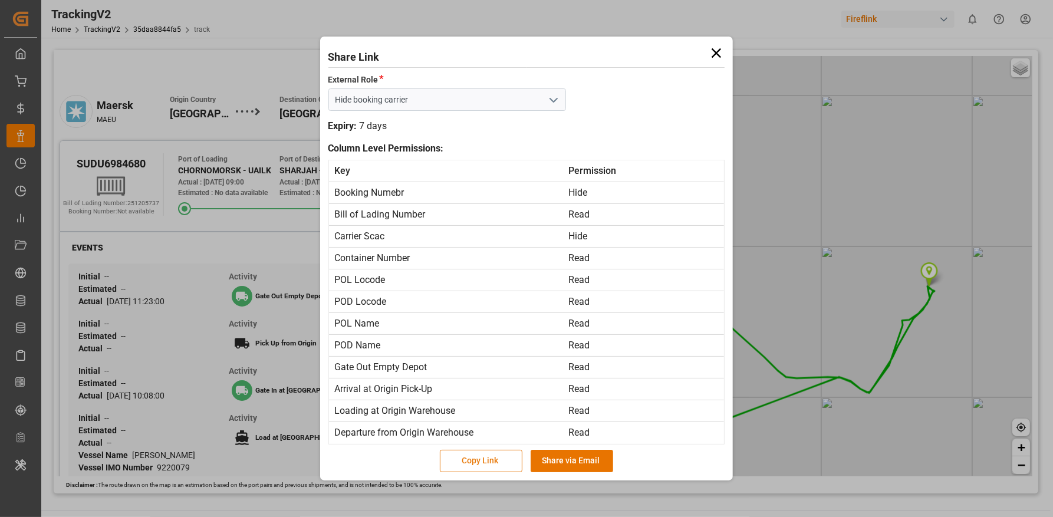
click at [481, 453] on button "Copy Link" at bounding box center [481, 461] width 83 height 22
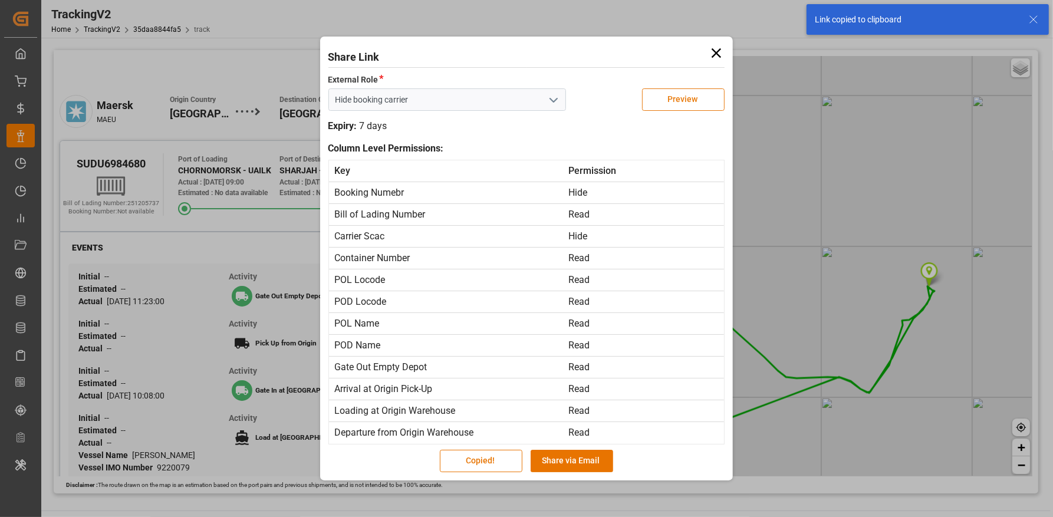
click at [672, 103] on button "Preview" at bounding box center [683, 99] width 83 height 22
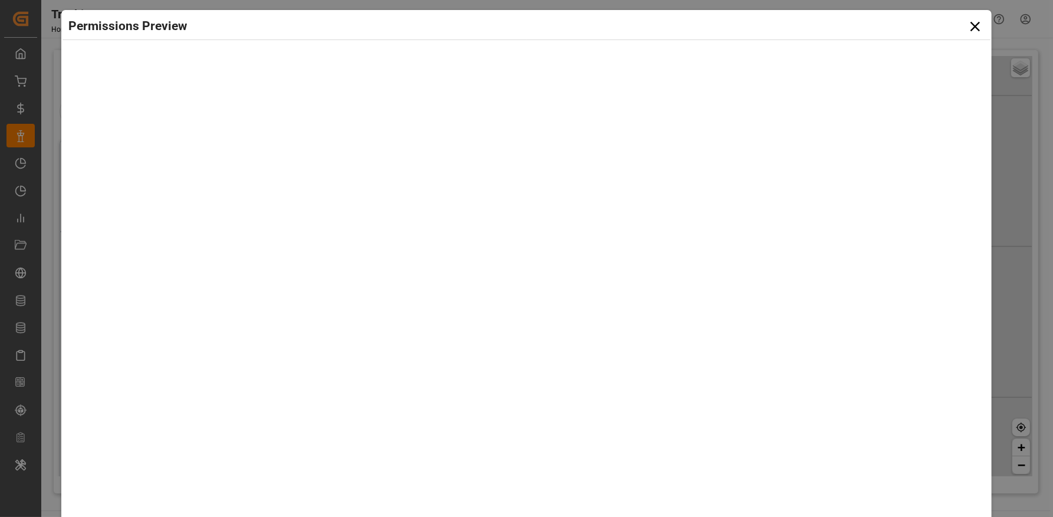
click at [971, 21] on icon at bounding box center [975, 26] width 17 height 17
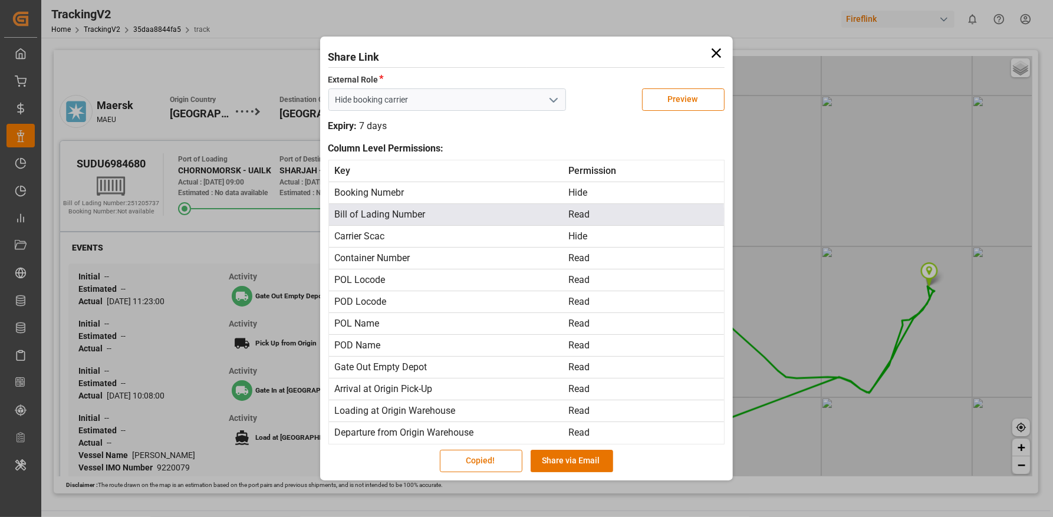
scroll to position [103, 0]
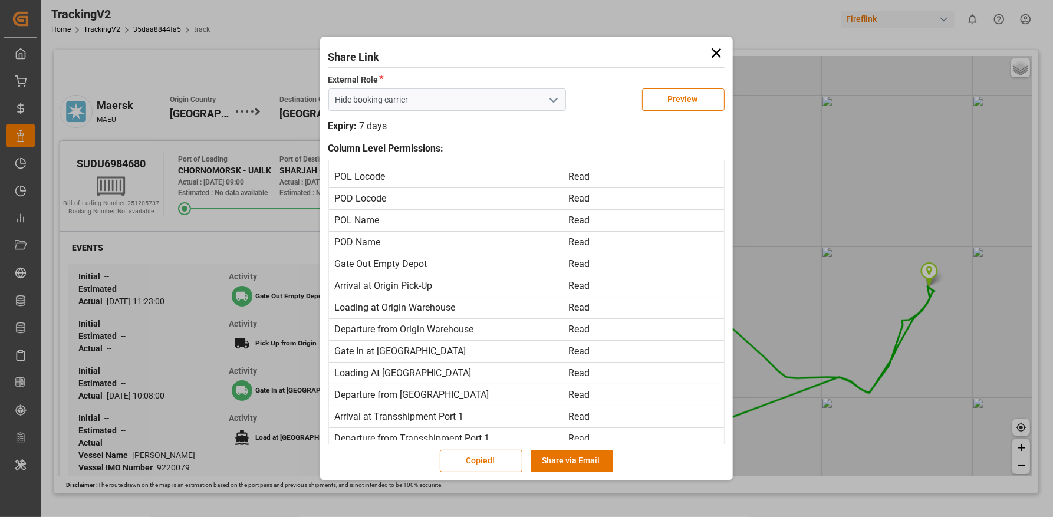
click at [208, 57] on div "Share Link External Role * Hide booking carrier Preview Expiry: 7 days Column L…" at bounding box center [526, 258] width 1053 height 517
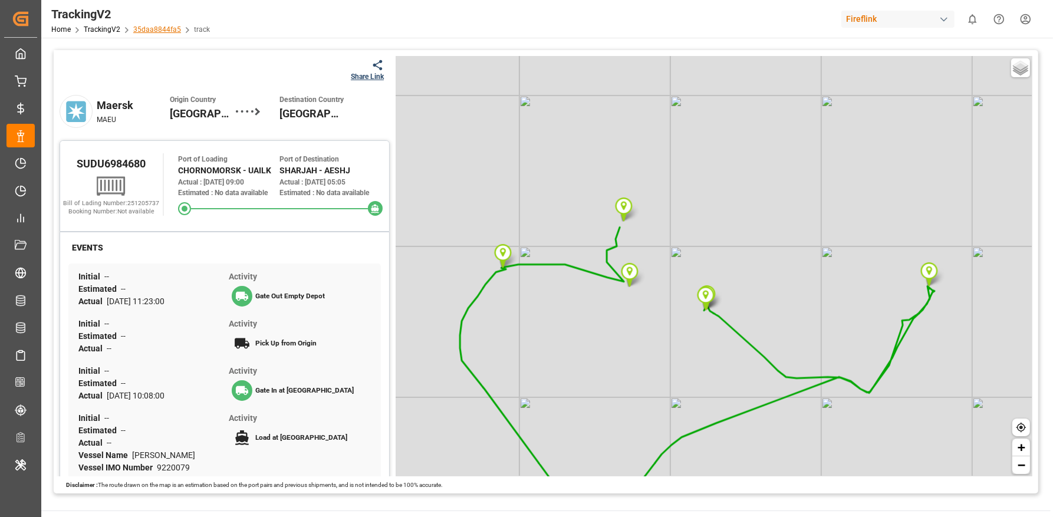
click at [161, 32] on link "35daa8844fa5" at bounding box center [157, 29] width 48 height 8
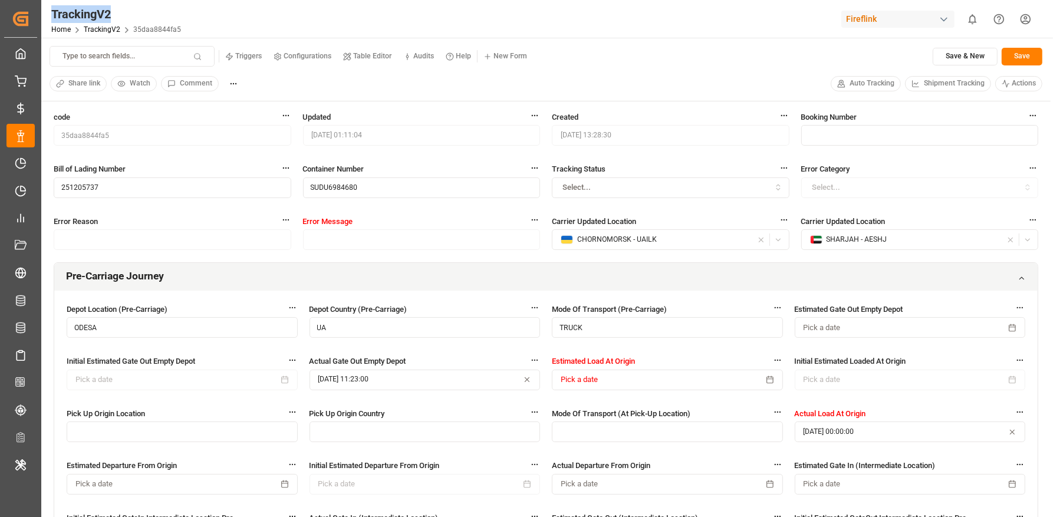
drag, startPoint x: 115, startPoint y: 14, endPoint x: 47, endPoint y: 12, distance: 67.8
click at [47, 12] on div "TrackingV2 Home TrackingV2 35daa8844fa5" at bounding box center [116, 19] width 138 height 38
copy div "TrackingV2"
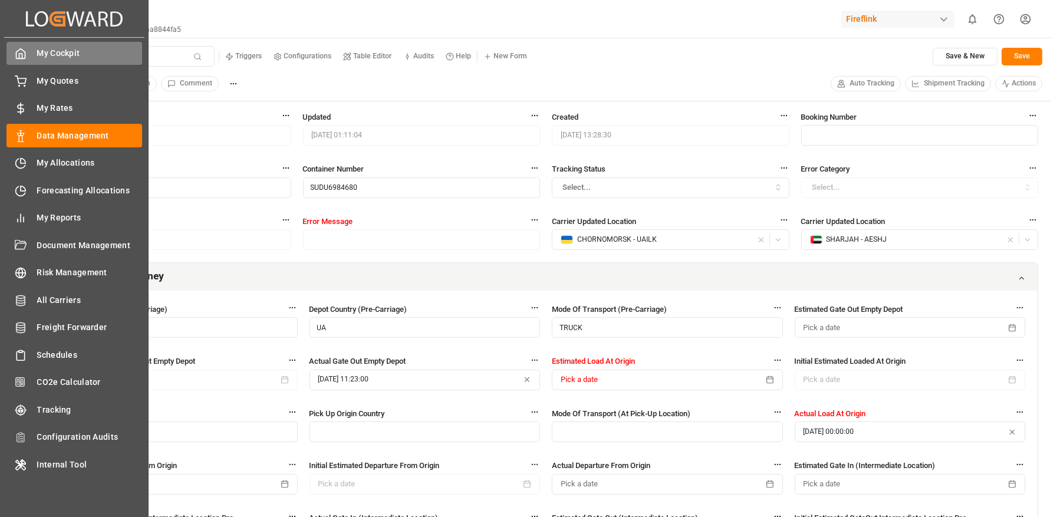
click at [22, 51] on icon at bounding box center [21, 54] width 12 height 12
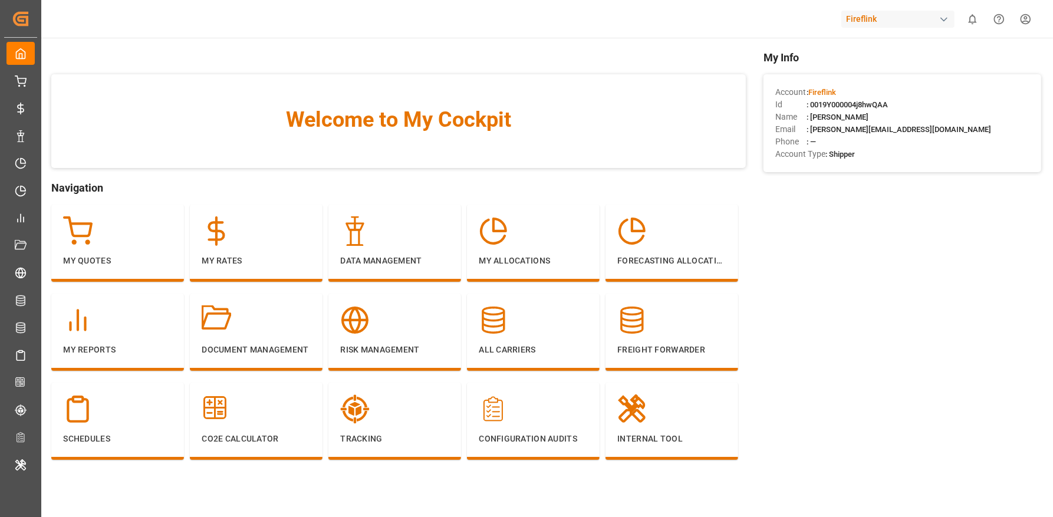
click at [858, 108] on span ": 0019Y000004j8hwQAA" at bounding box center [846, 104] width 81 height 9
copy span "0019Y000004j8hwQAA"
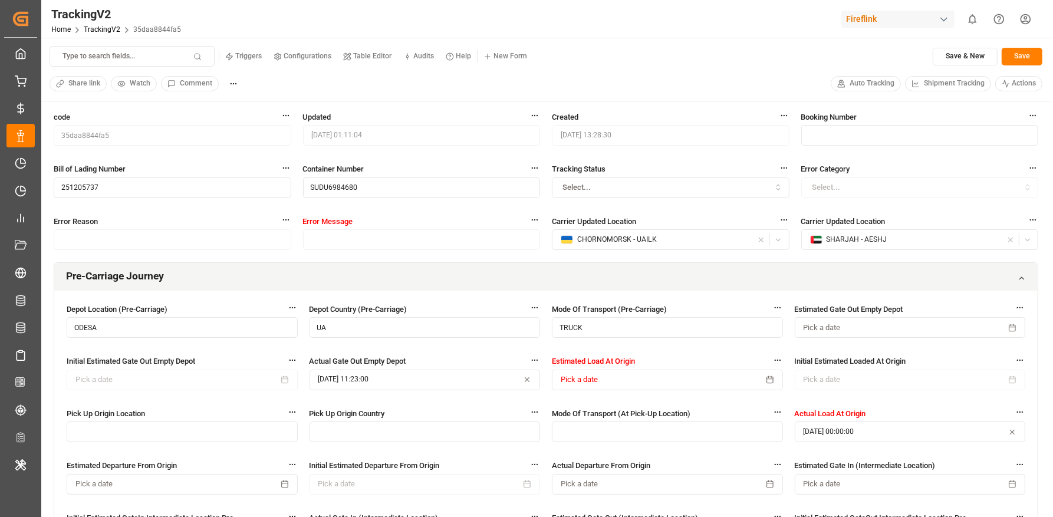
click at [931, 78] on span "Shipment Tracking" at bounding box center [954, 83] width 61 height 11
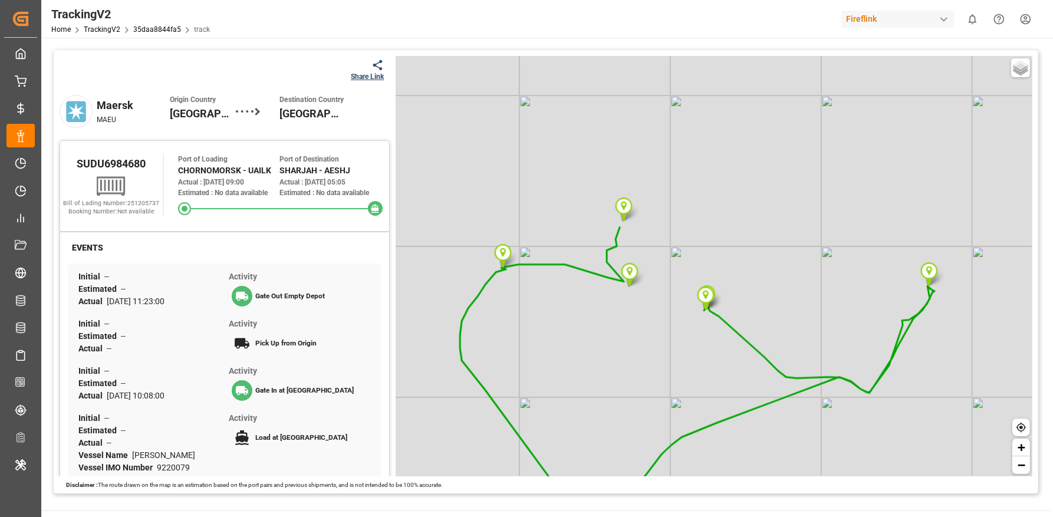
click at [352, 80] on div "Share Link" at bounding box center [367, 76] width 33 height 11
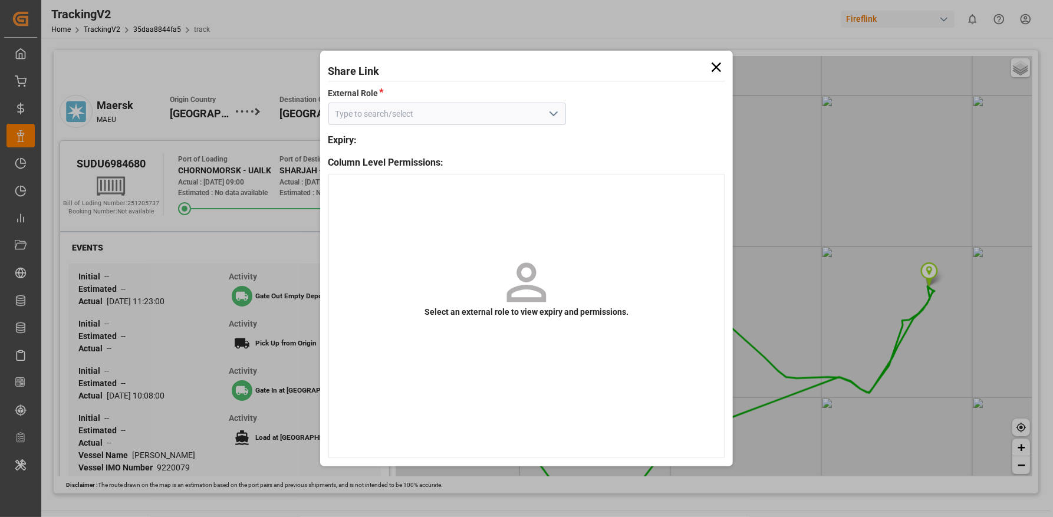
click at [558, 118] on icon "open menu" at bounding box center [553, 114] width 14 height 14
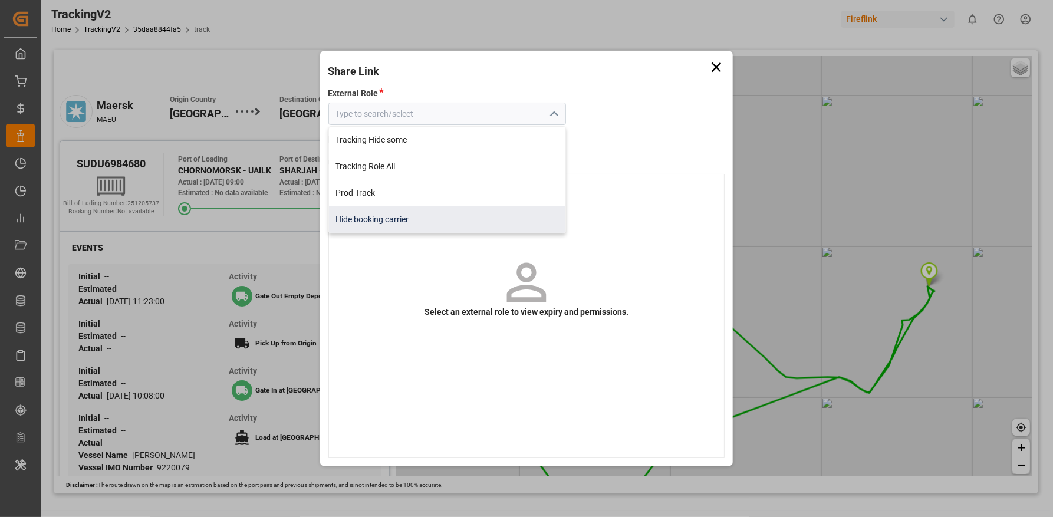
click at [490, 213] on div "Hide booking carrier" at bounding box center [447, 219] width 237 height 27
type input "Hide booking carrier"
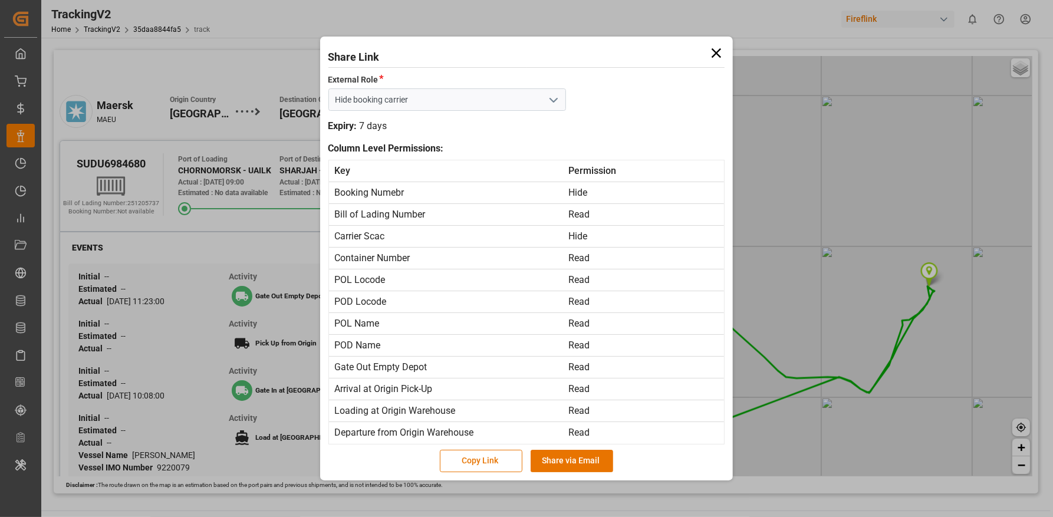
click at [718, 55] on icon at bounding box center [715, 52] width 9 height 9
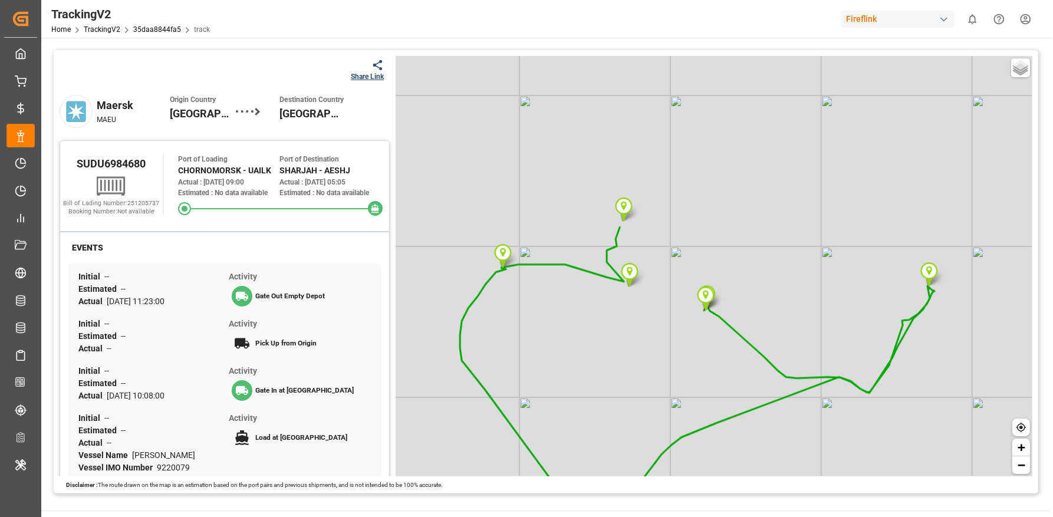
click at [375, 81] on div "Share Link" at bounding box center [367, 76] width 33 height 11
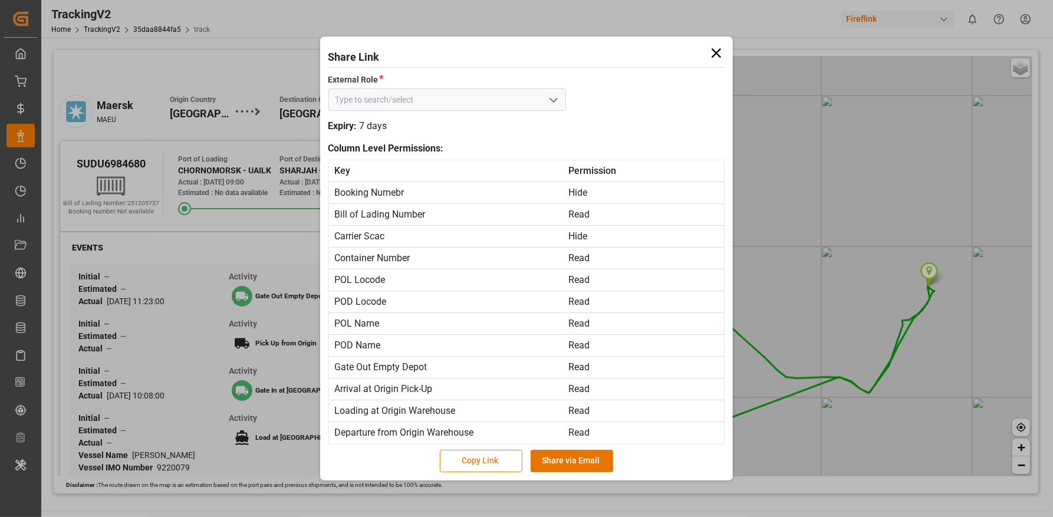
click at [482, 462] on button "Copy Link" at bounding box center [481, 461] width 83 height 22
type input "Hide booking carrier"
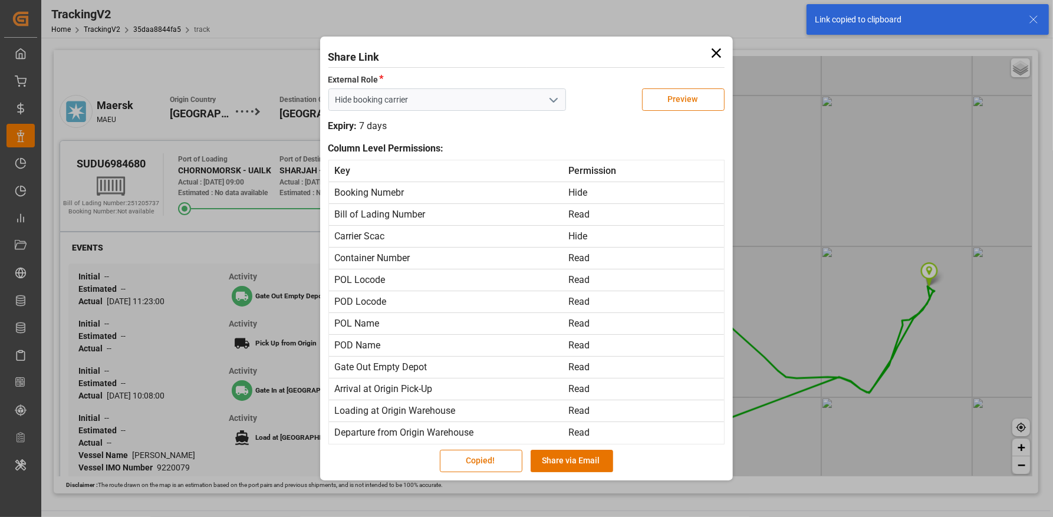
click at [667, 106] on button "Preview" at bounding box center [683, 99] width 83 height 22
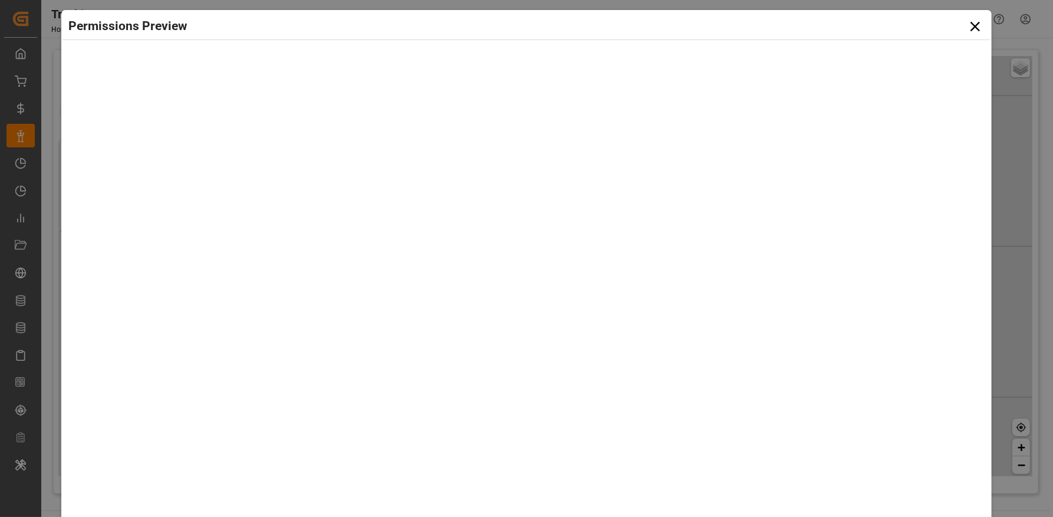
click at [623, 107] on div at bounding box center [525, 312] width 915 height 517
click at [168, 196] on div at bounding box center [525, 312] width 915 height 517
drag, startPoint x: 184, startPoint y: 199, endPoint x: 105, endPoint y: 200, distance: 79.0
click at [104, 200] on div at bounding box center [525, 312] width 915 height 517
drag, startPoint x: 153, startPoint y: 113, endPoint x: 114, endPoint y: 96, distance: 41.7
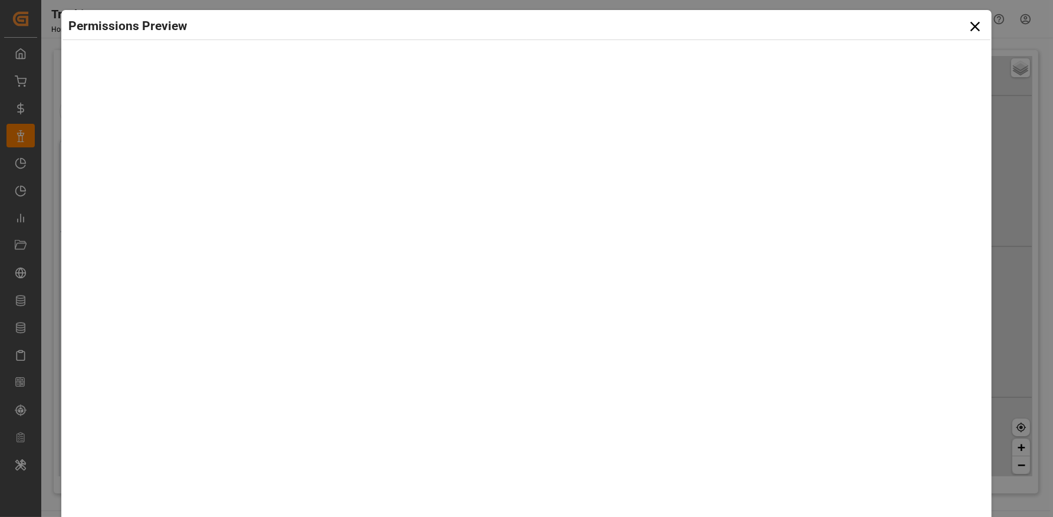
click at [114, 96] on div at bounding box center [525, 312] width 915 height 517
click at [979, 25] on icon at bounding box center [975, 26] width 17 height 17
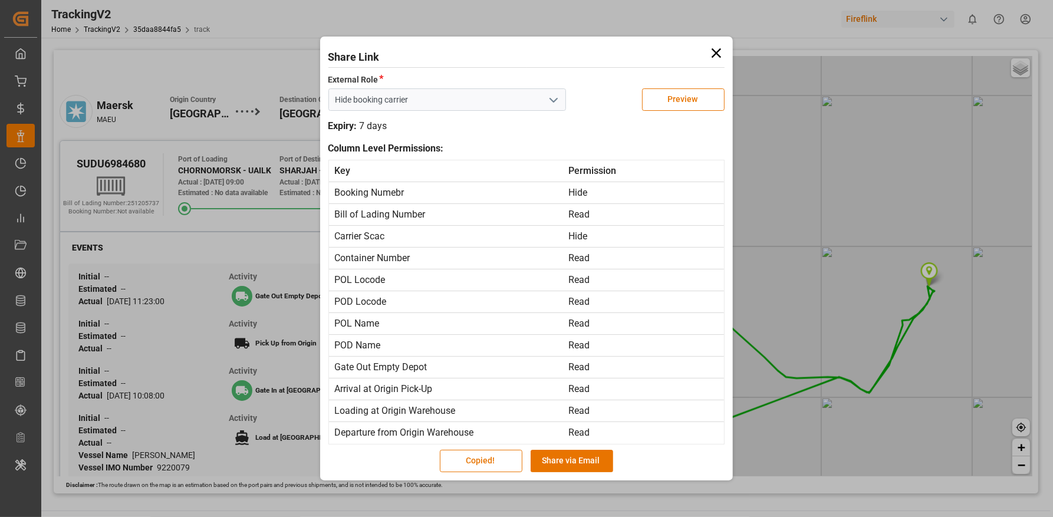
click at [714, 60] on icon at bounding box center [716, 53] width 17 height 17
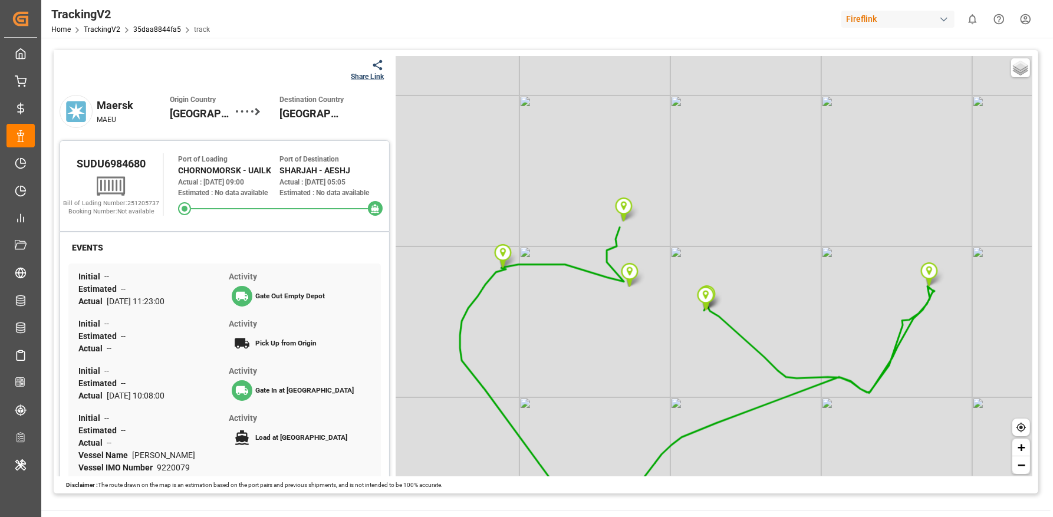
click at [1023, 19] on html "Created by potrace 1.15, written by [PERSON_NAME] [DATE]-[DATE] Created by potr…" at bounding box center [526, 302] width 1053 height 605
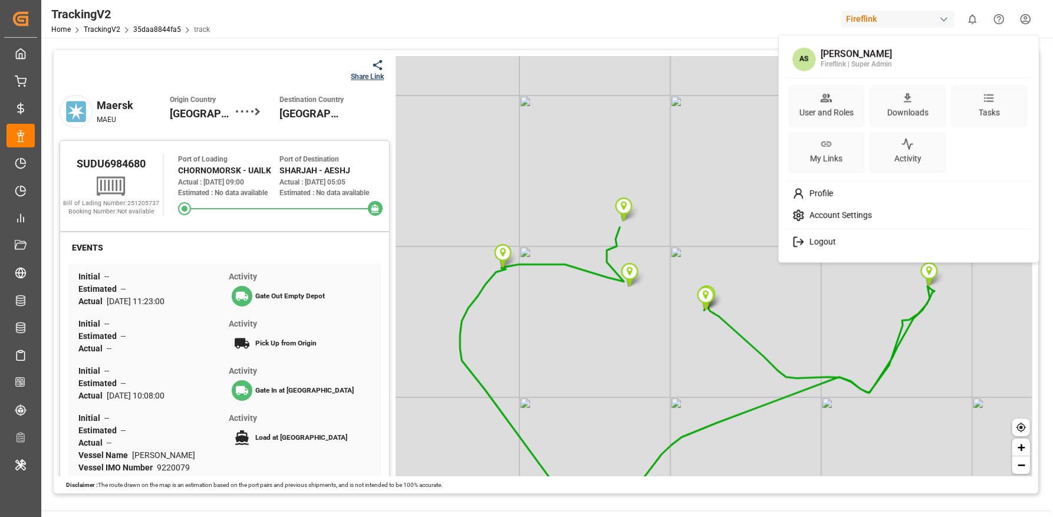
click at [842, 219] on span "Account Settings" at bounding box center [838, 215] width 67 height 11
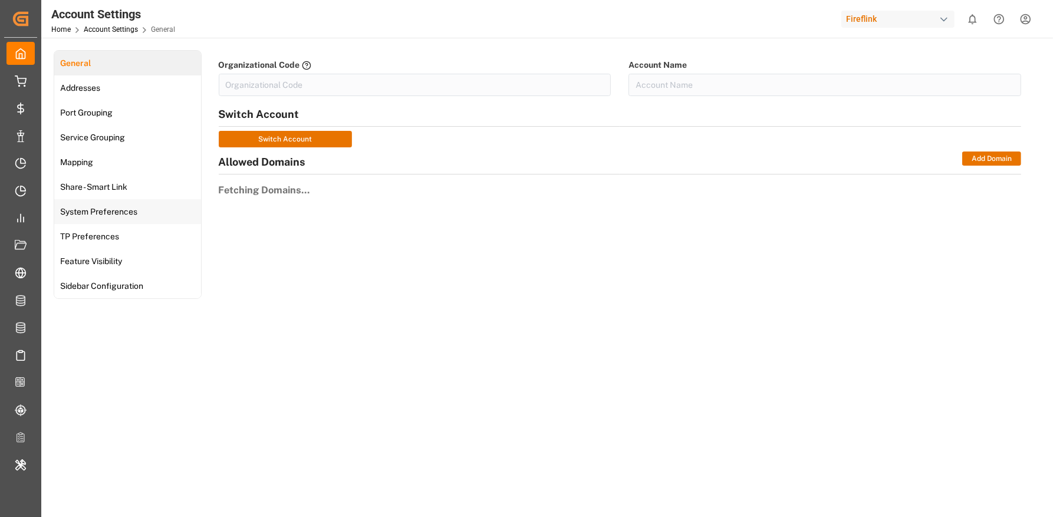
type input "FireFlin-88E9"
type input "Fireflink"
click at [116, 191] on span "Share - Smart Link" at bounding box center [94, 187] width 74 height 12
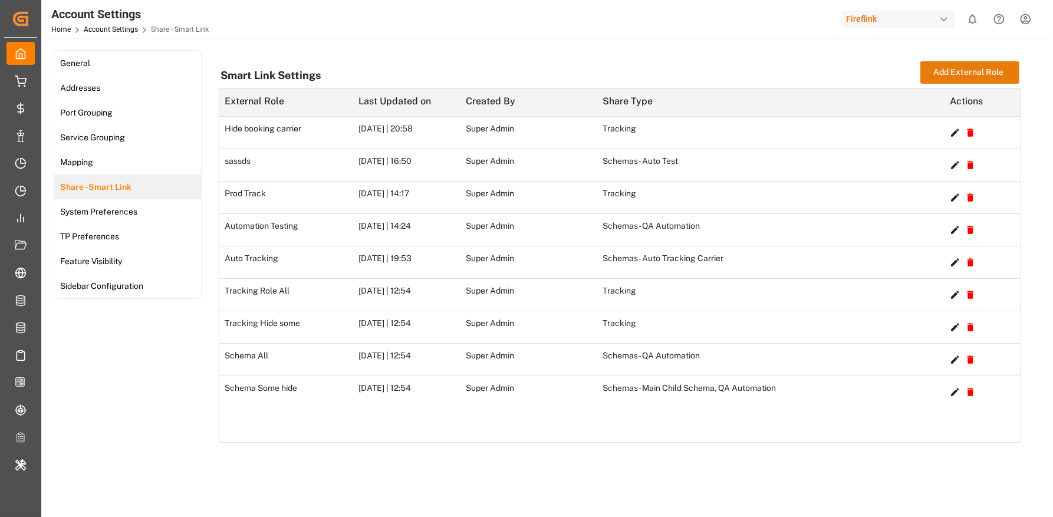
click at [954, 64] on button "Add External Role" at bounding box center [969, 72] width 99 height 22
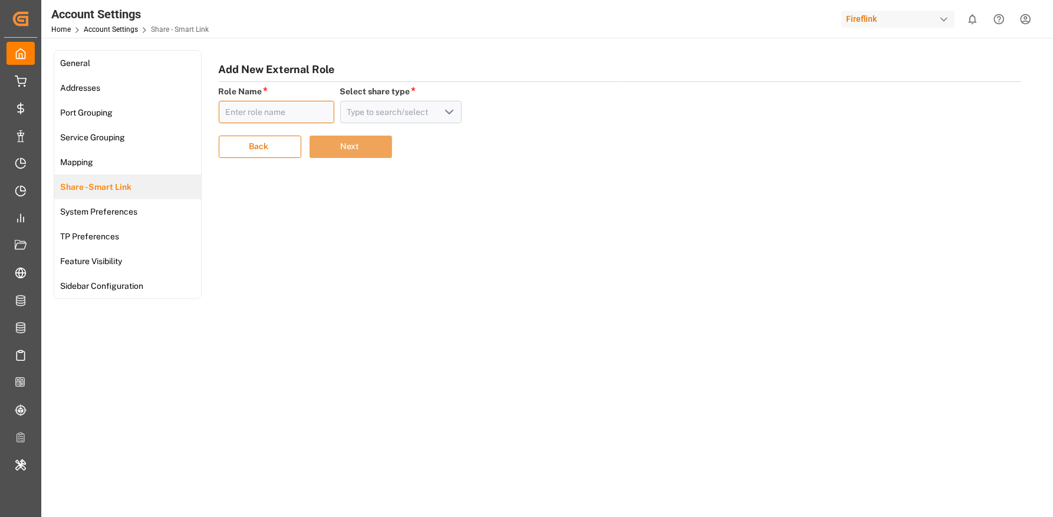
click at [260, 117] on input "text" at bounding box center [277, 112] width 116 height 22
type input "read all"
click at [449, 113] on div at bounding box center [401, 112] width 122 height 22
click at [442, 113] on icon "open menu" at bounding box center [449, 112] width 14 height 14
click at [419, 140] on div "Tracking" at bounding box center [401, 138] width 121 height 27
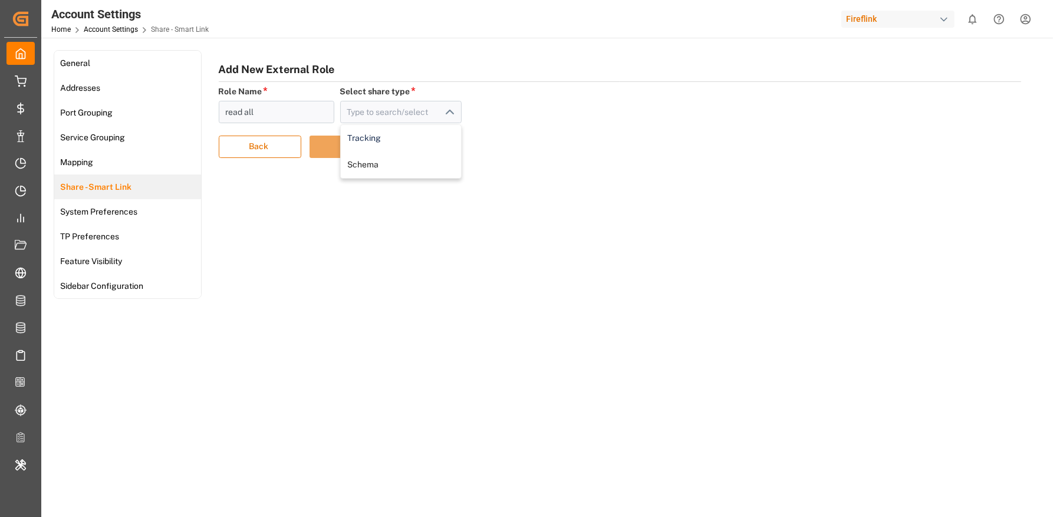
type input "Tracking"
click at [364, 151] on button "Next" at bounding box center [350, 147] width 83 height 22
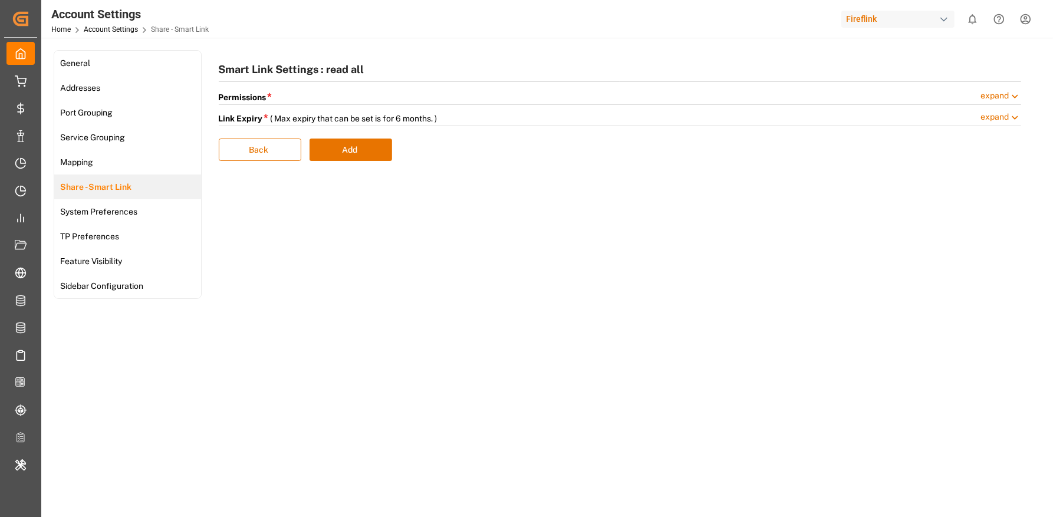
click at [803, 87] on div "Smart Link Settings : read all Permissions * expand Fields Read Hide Booking Nu…" at bounding box center [620, 110] width 803 height 102
click at [869, 94] on div "Permissions * expand" at bounding box center [620, 97] width 803 height 15
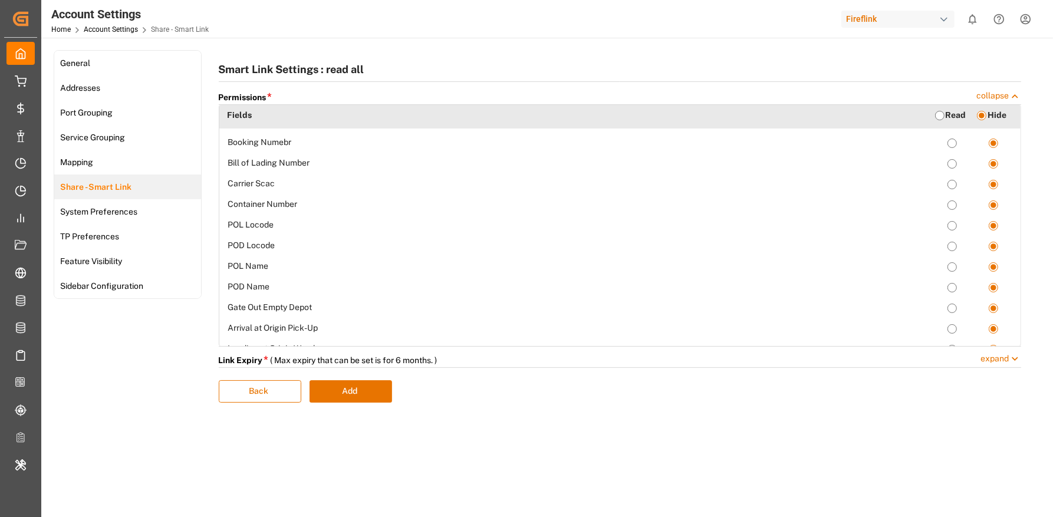
click at [938, 113] on input "radio" at bounding box center [939, 115] width 9 height 9
radio input "true"
radio Numebr-read "true"
radio Number-read "true"
radio Scac-read "true"
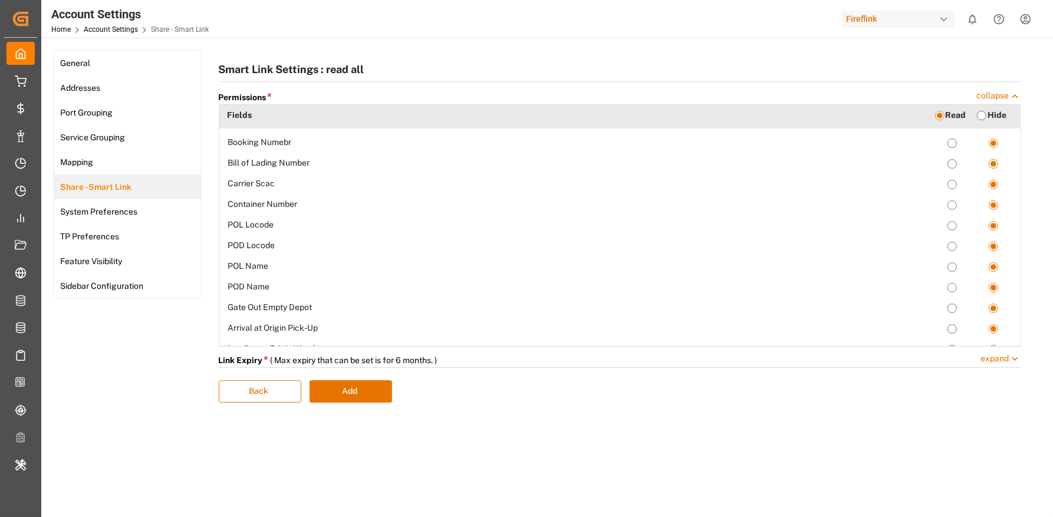
radio Number-read "true"
radio Locode-read "true"
radio Name-read "true"
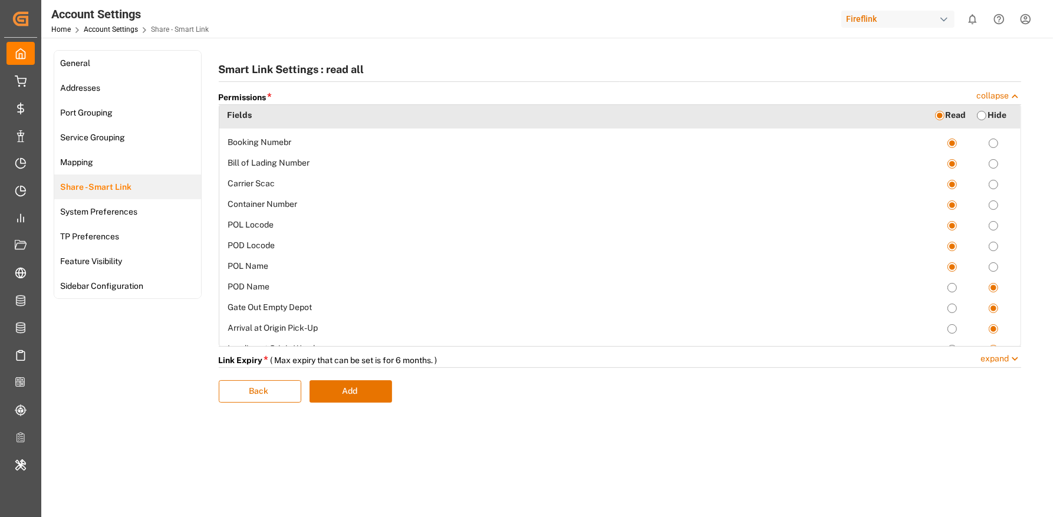
radio Depot-read "true"
radio Pick-Up-read "true"
radio Warehouse-read "true"
radio Loading-read "true"
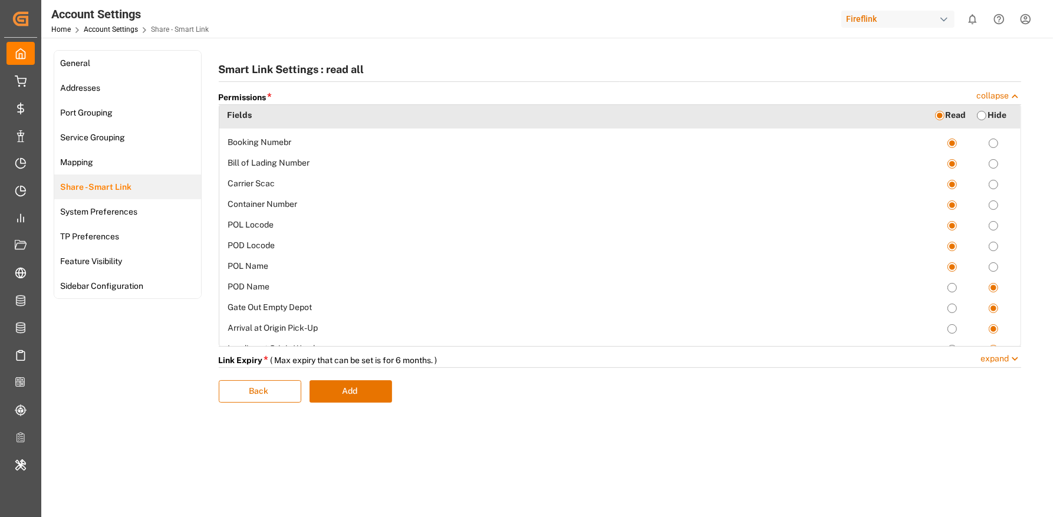
radio Vessel-read "true"
radio Loading-read "true"
radio 1-read "true"
radio 2-read "true"
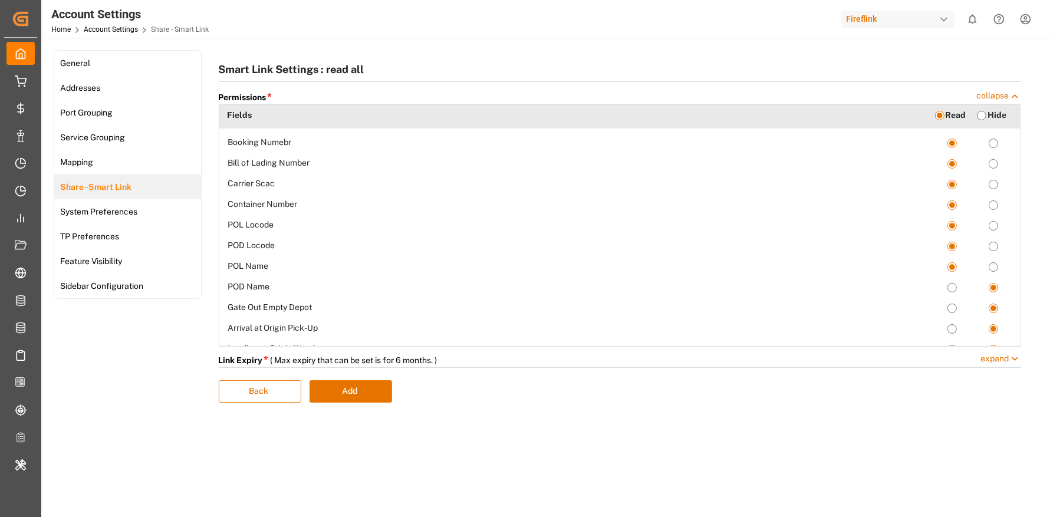
radio 2-read "true"
radio 3-read "true"
radio 4-read "true"
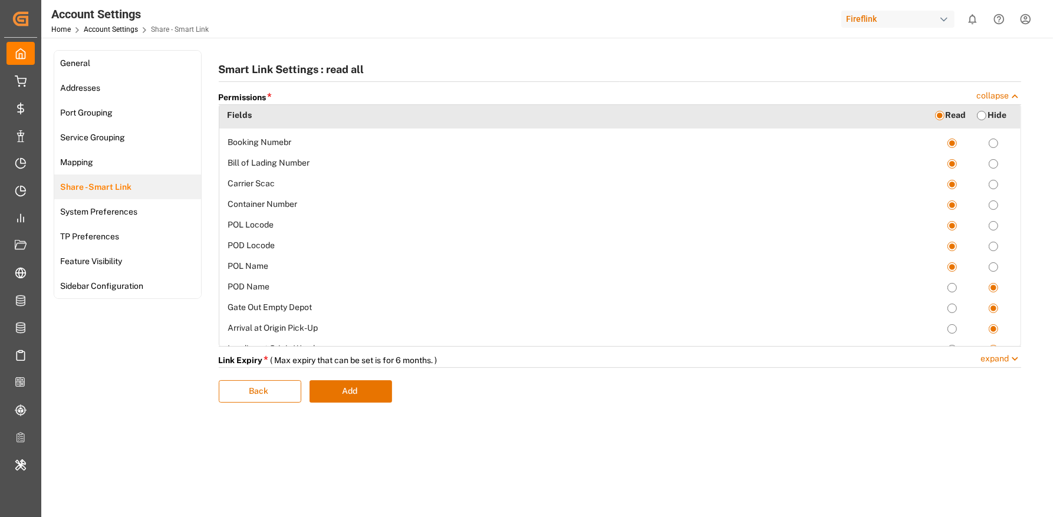
radio Destination-read "true"
radio Warehouse-read "true"
radio Return-read "true"
click at [356, 374] on div "Back Add" at bounding box center [620, 385] width 803 height 35
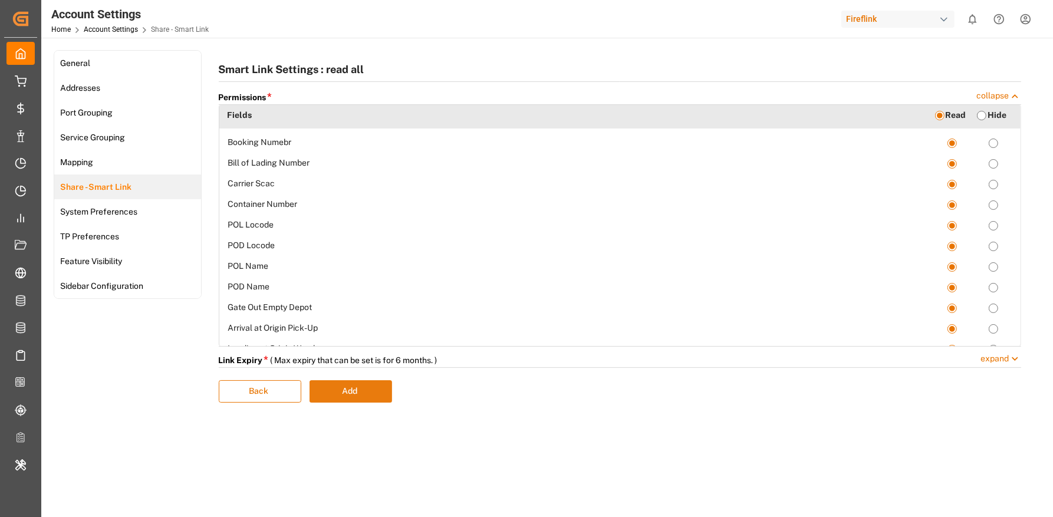
click at [356, 383] on button "Add" at bounding box center [350, 391] width 83 height 22
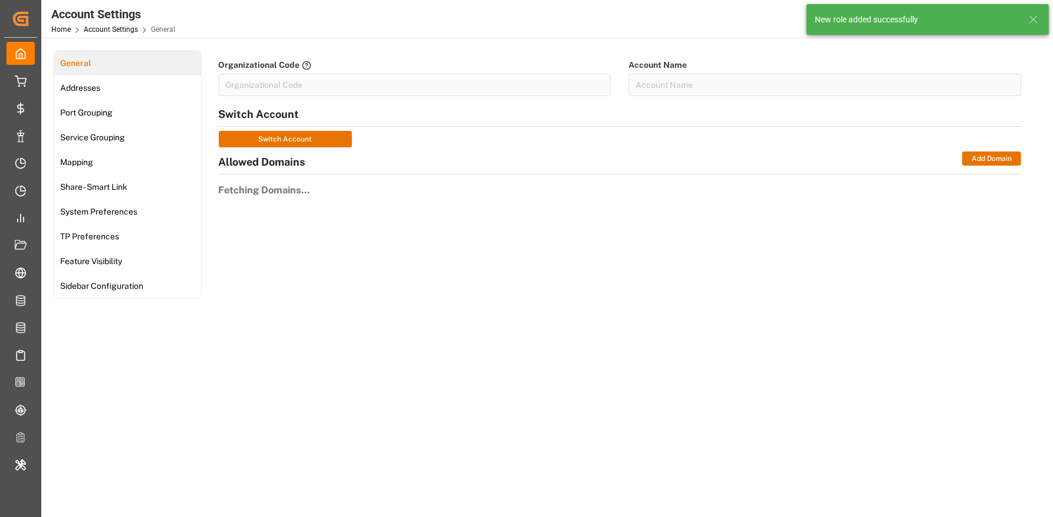
type input "FireFlin-88E9"
type input "Fireflink"
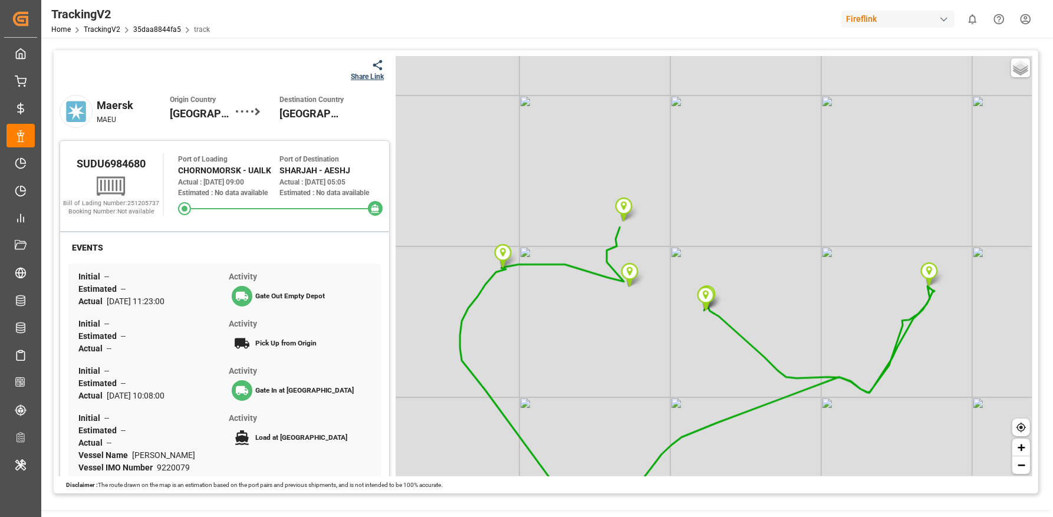
click at [379, 77] on div "Share Link" at bounding box center [367, 76] width 33 height 11
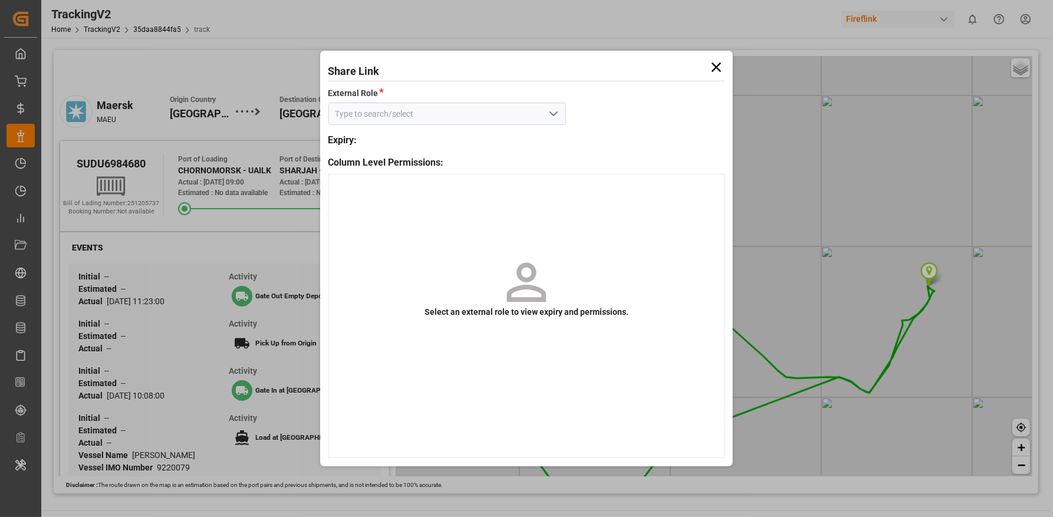
click at [551, 114] on icon "open menu" at bounding box center [553, 114] width 14 height 14
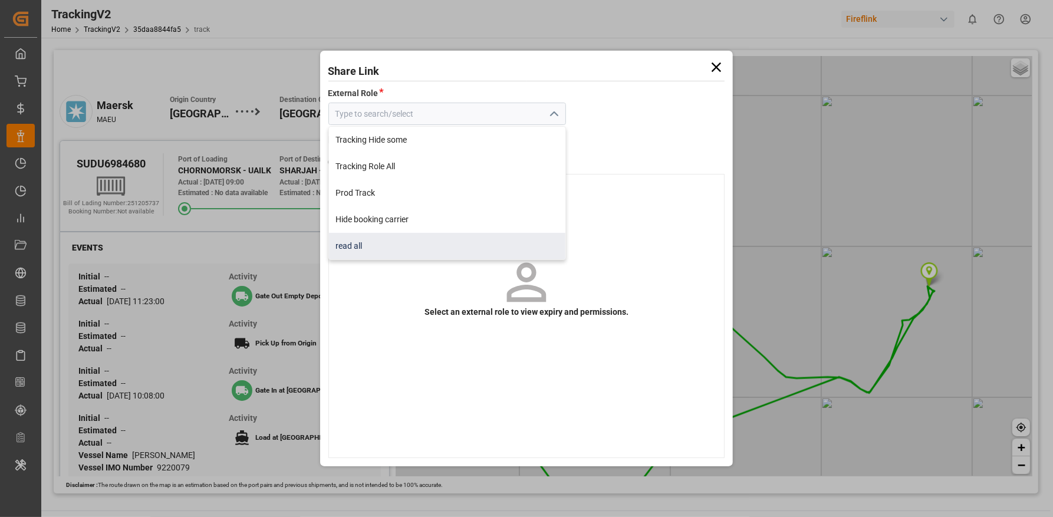
click at [429, 248] on div "read all" at bounding box center [447, 246] width 237 height 27
type input "read all"
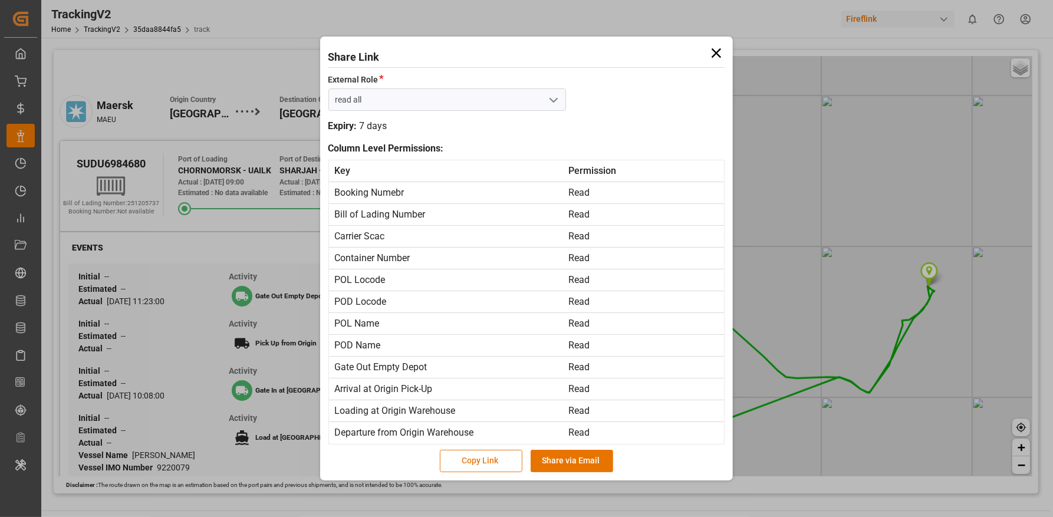
click at [493, 457] on button "Copy Link" at bounding box center [481, 461] width 83 height 22
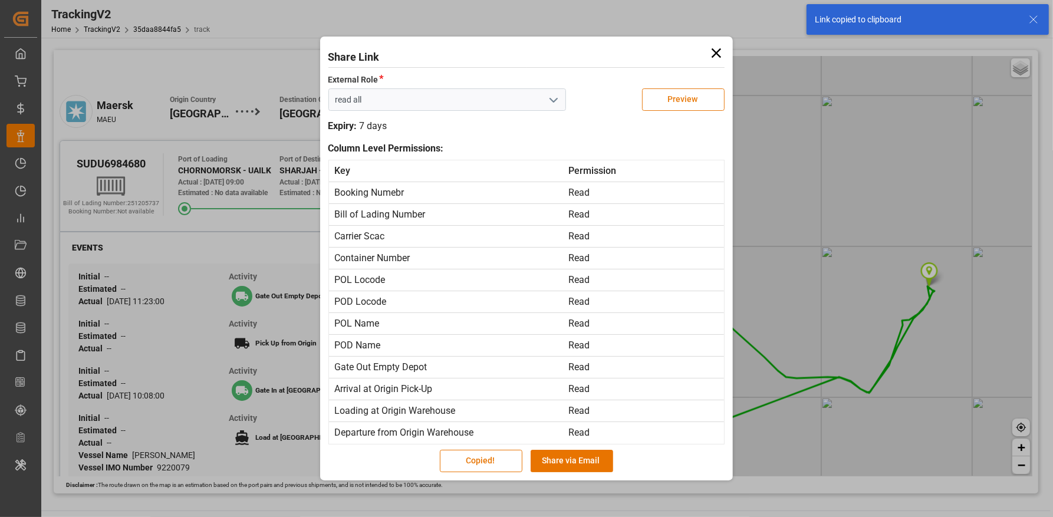
click at [676, 95] on button "Preview" at bounding box center [683, 99] width 83 height 22
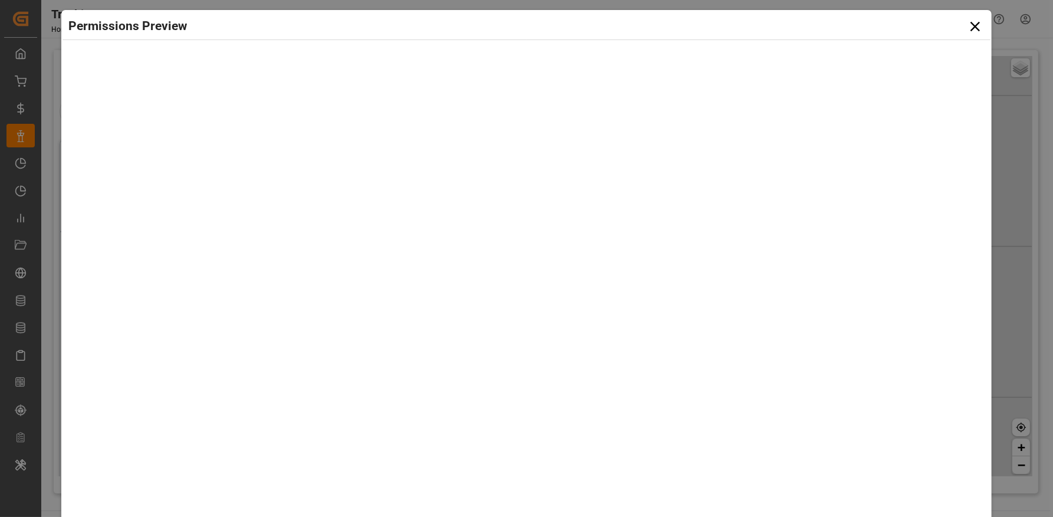
drag, startPoint x: 151, startPoint y: 121, endPoint x: 135, endPoint y: 110, distance: 19.8
click at [135, 110] on div at bounding box center [525, 312] width 915 height 517
click at [977, 26] on icon at bounding box center [975, 26] width 17 height 17
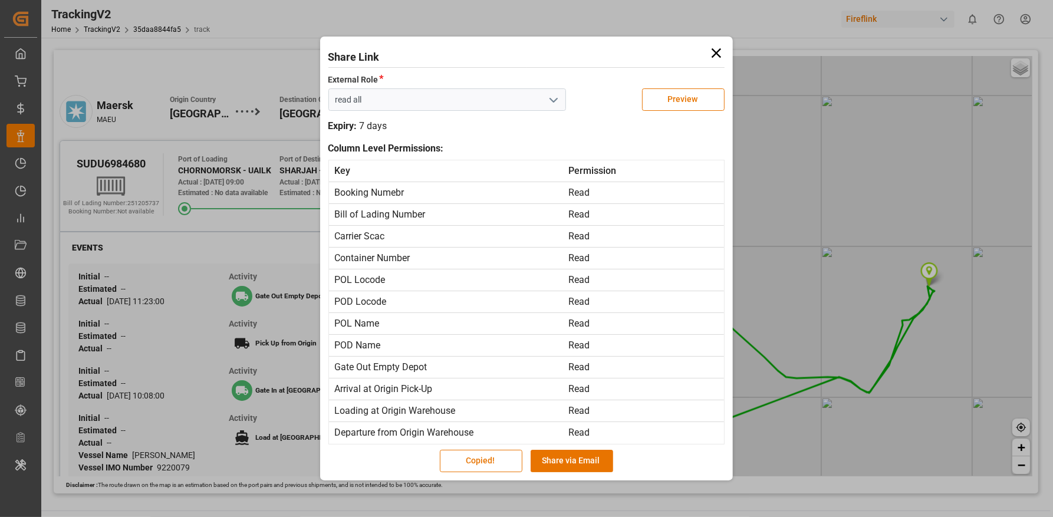
click at [722, 52] on icon at bounding box center [716, 53] width 17 height 17
